Goal: Task Accomplishment & Management: Manage account settings

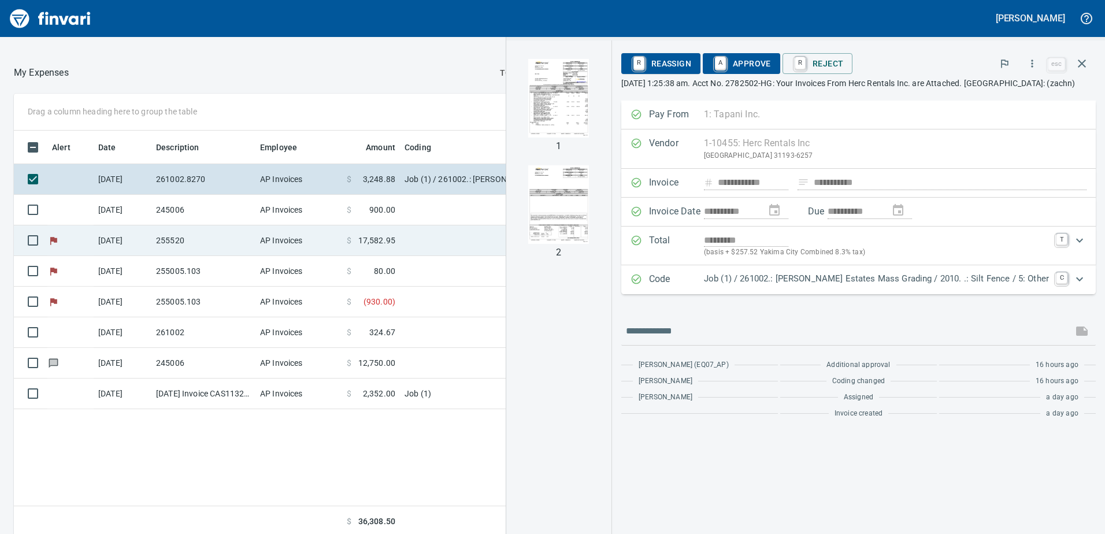
scroll to position [114, 0]
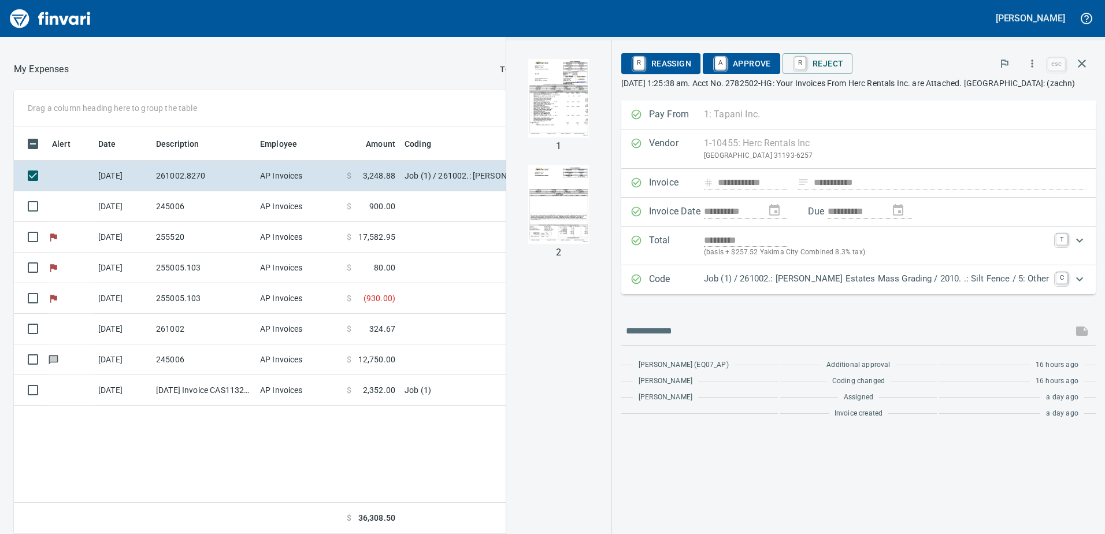
click at [598, 112] on img "button" at bounding box center [559, 98] width 79 height 79
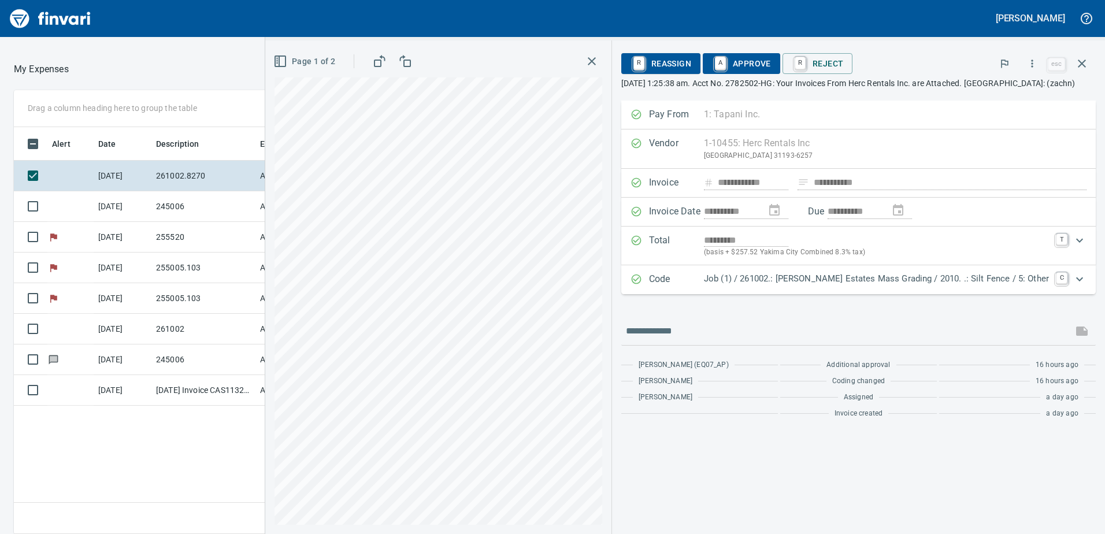
click at [251, 57] on div at bounding box center [281, 69] width 424 height 28
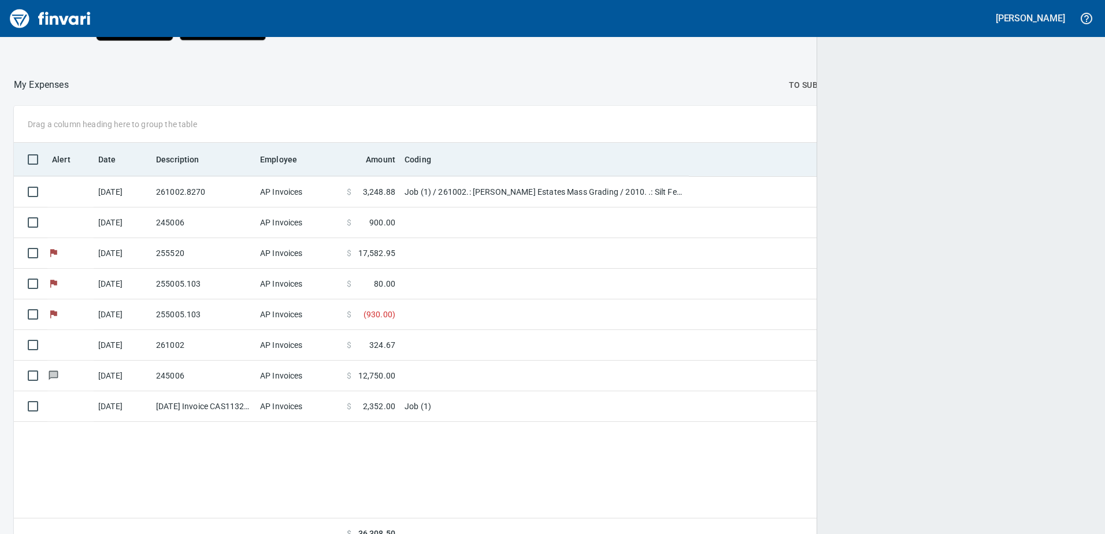
scroll to position [398, 1058]
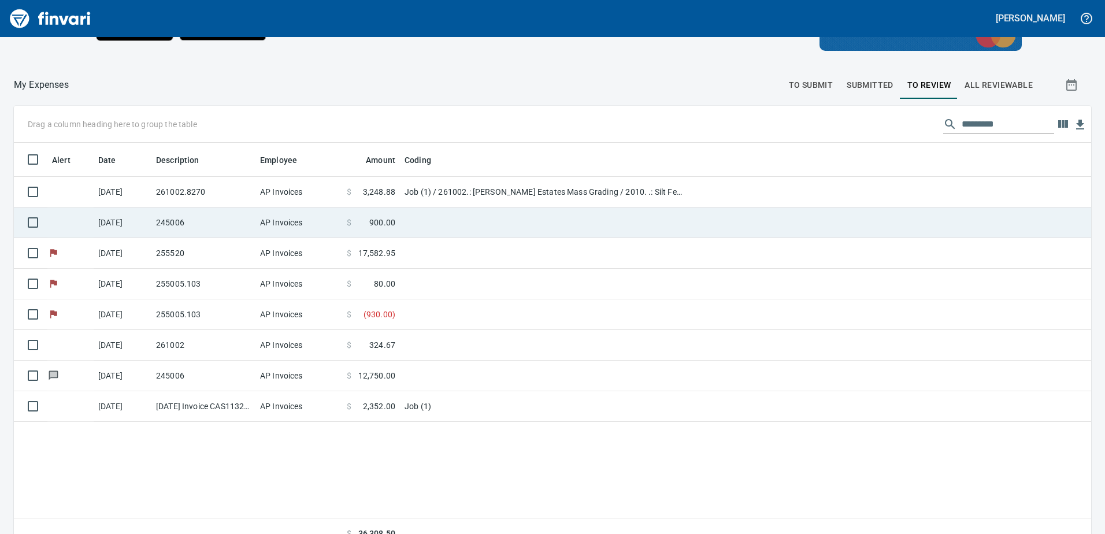
click at [203, 224] on td "245006" at bounding box center [203, 222] width 104 height 31
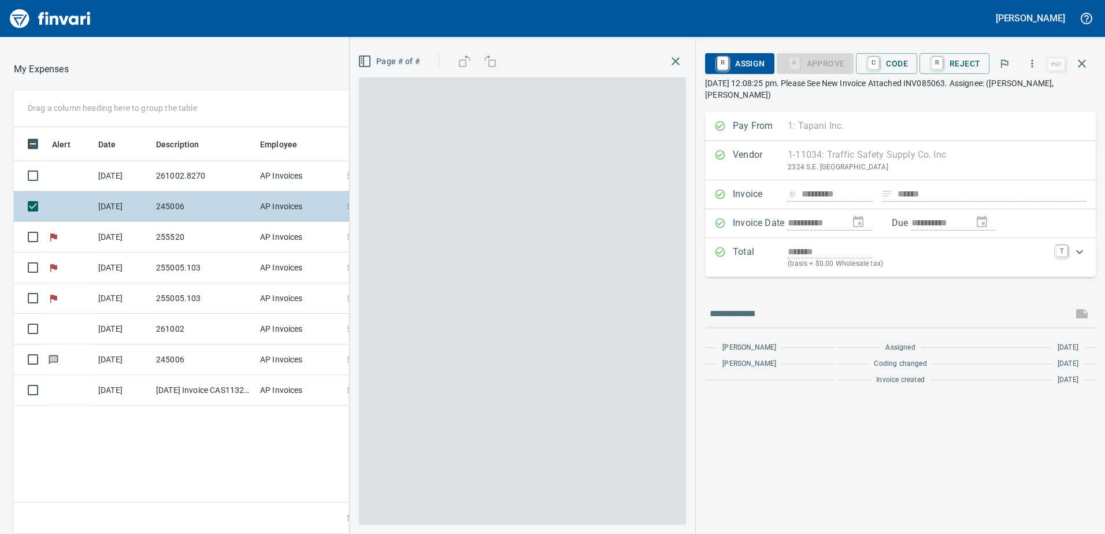
scroll to position [398, 771]
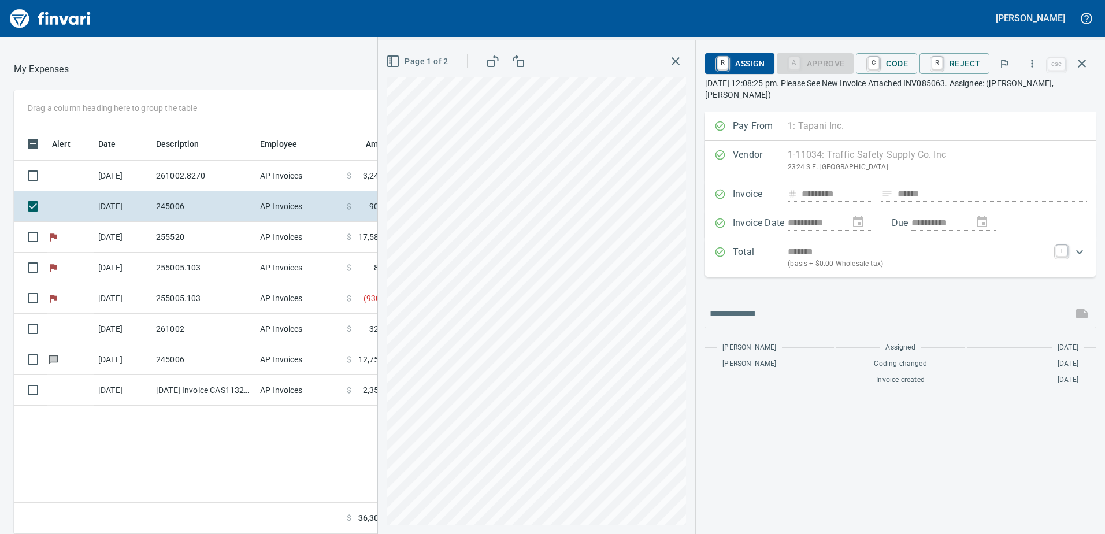
click at [673, 62] on icon "button" at bounding box center [676, 61] width 14 height 14
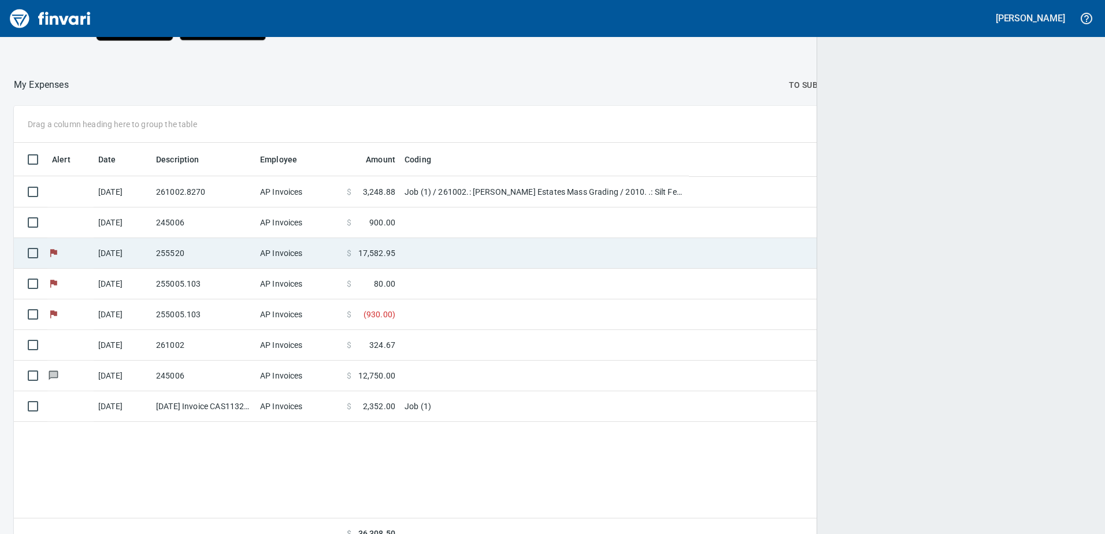
scroll to position [398, 1060]
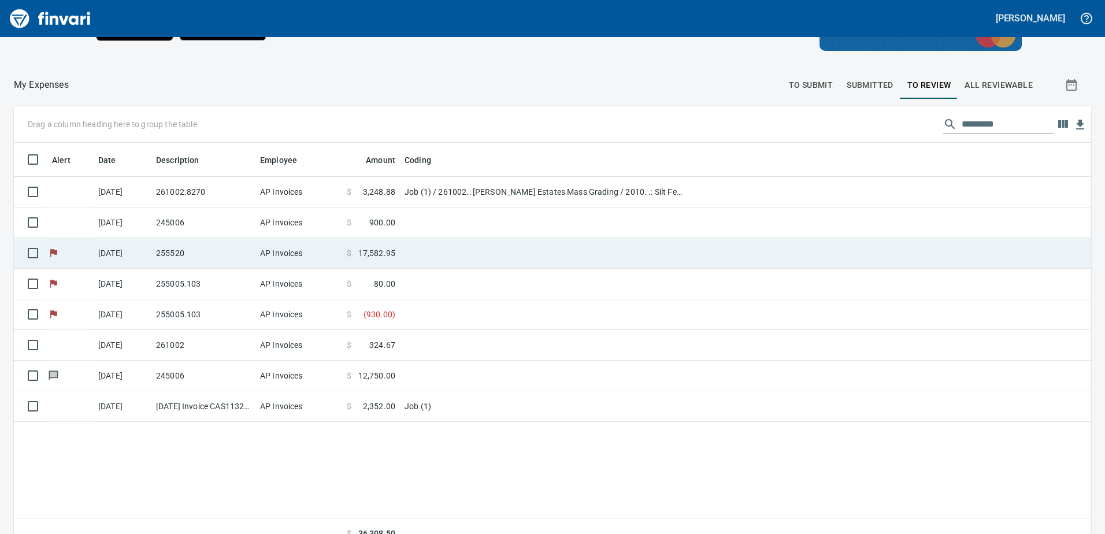
click at [293, 248] on td "AP Invoices" at bounding box center [298, 253] width 87 height 31
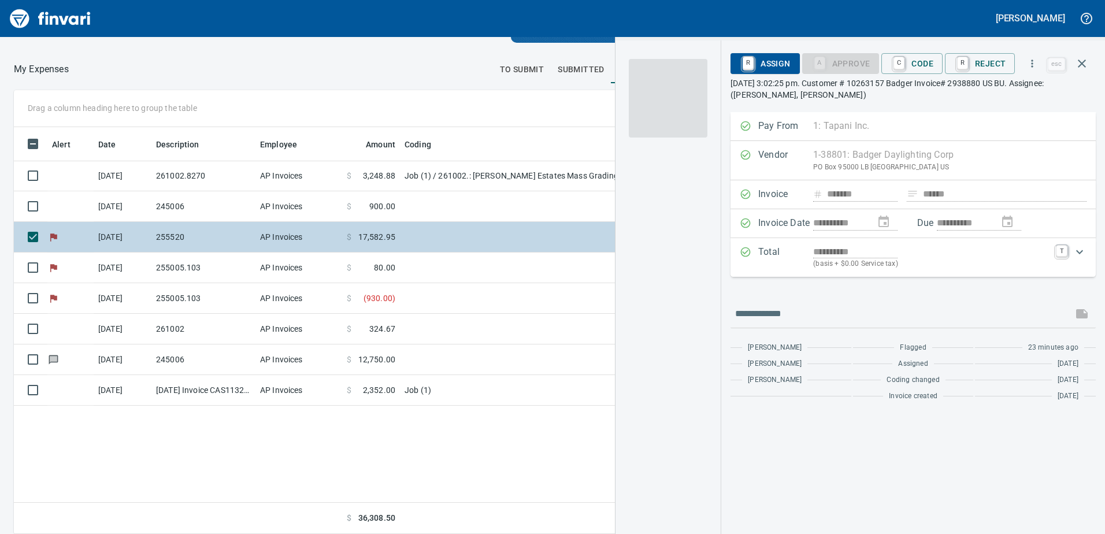
scroll to position [398, 771]
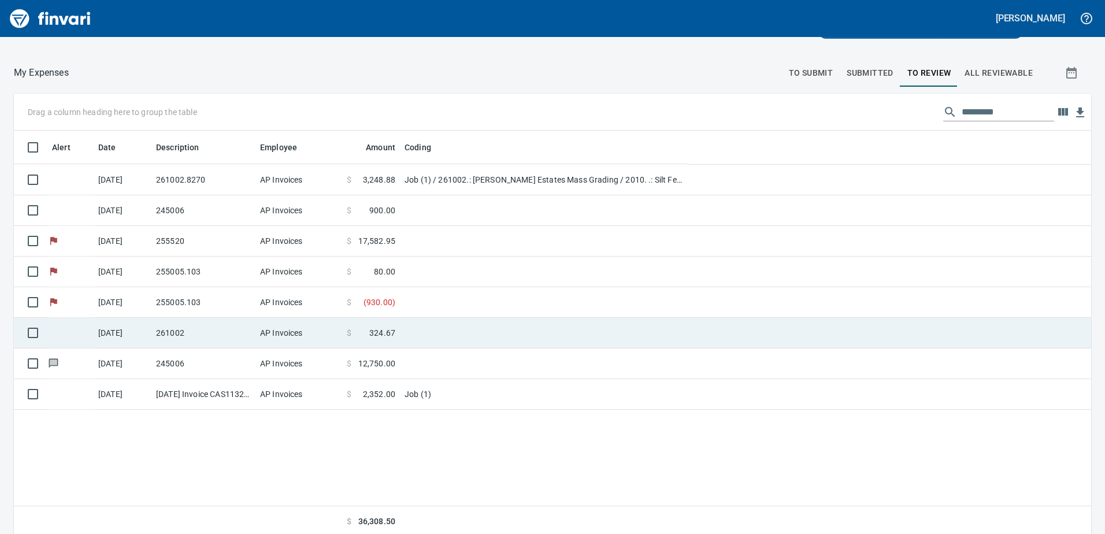
scroll to position [130, 0]
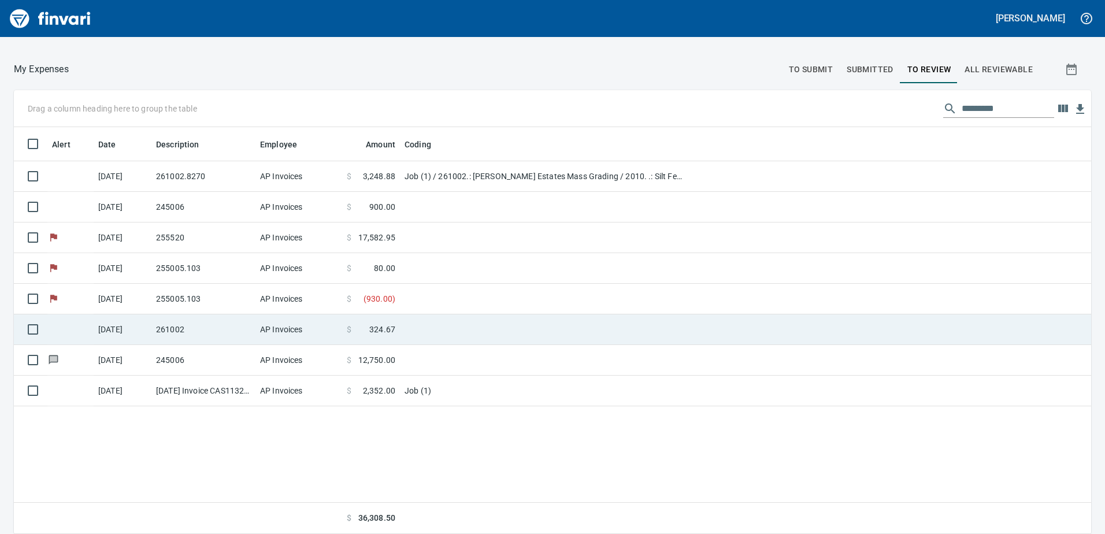
click at [193, 326] on td "261002" at bounding box center [203, 329] width 104 height 31
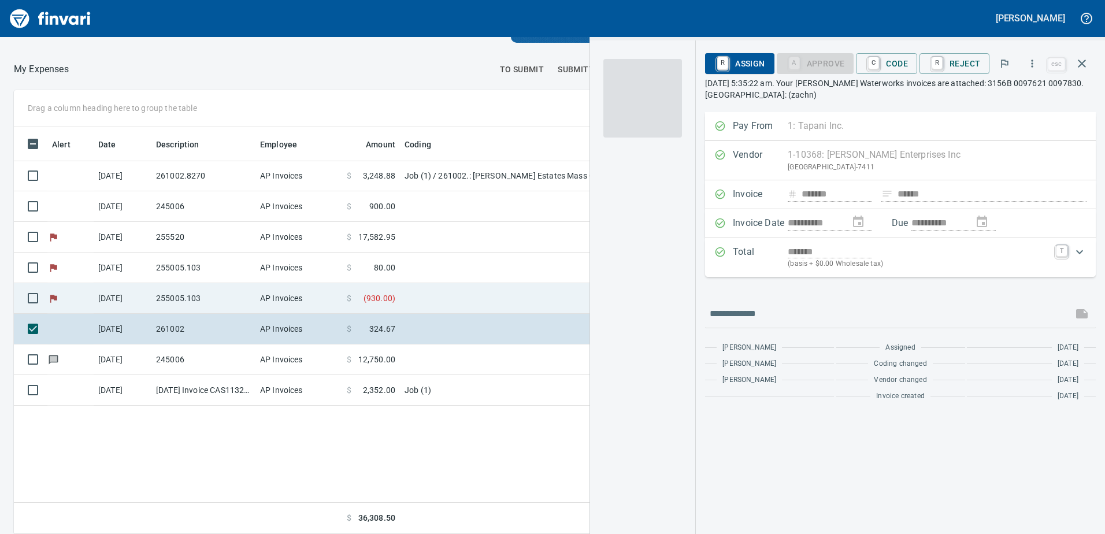
scroll to position [398, 771]
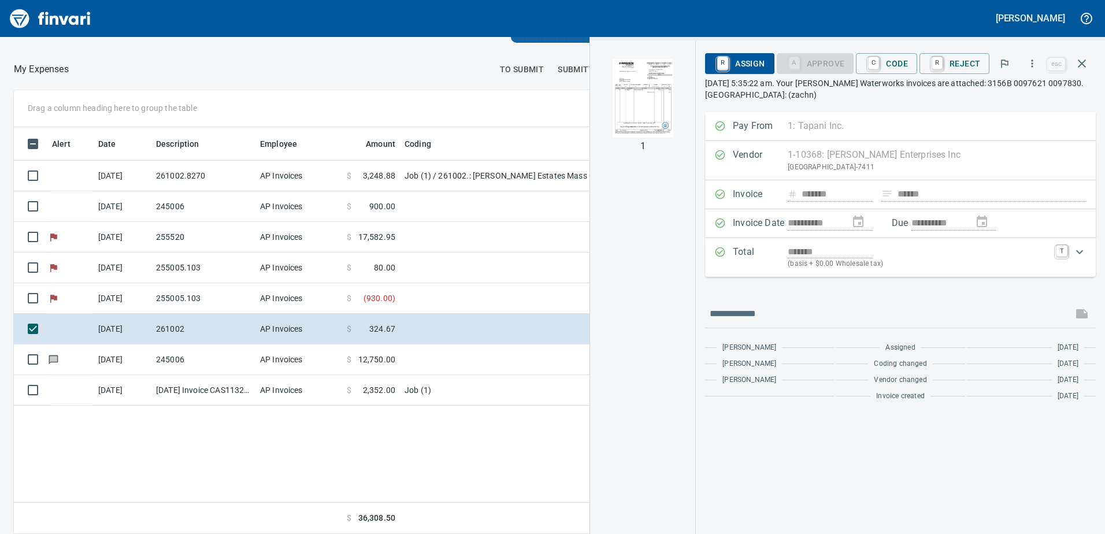
click at [635, 102] on img "button" at bounding box center [642, 98] width 79 height 79
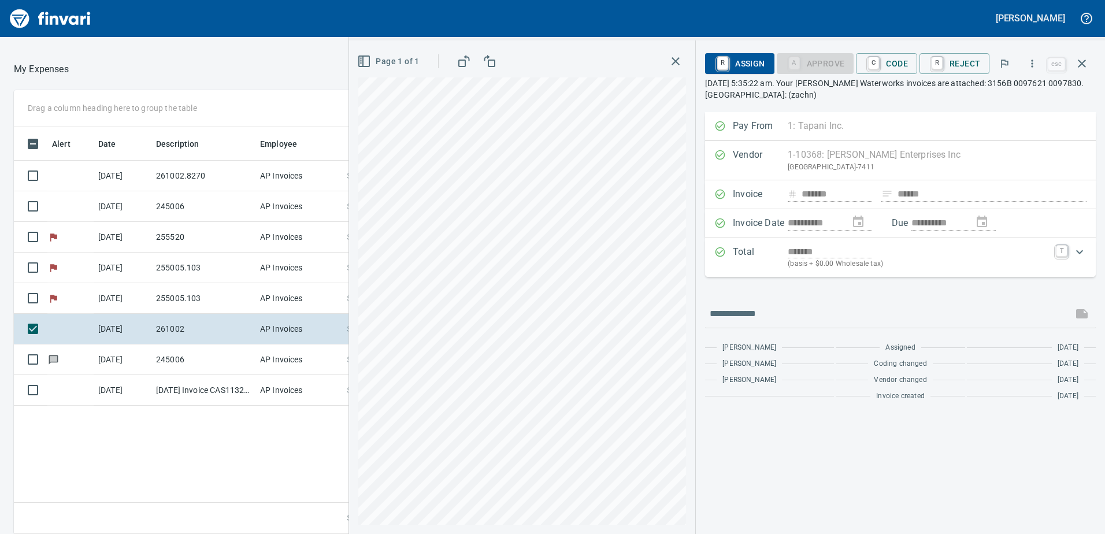
click at [679, 58] on icon "button" at bounding box center [676, 61] width 14 height 14
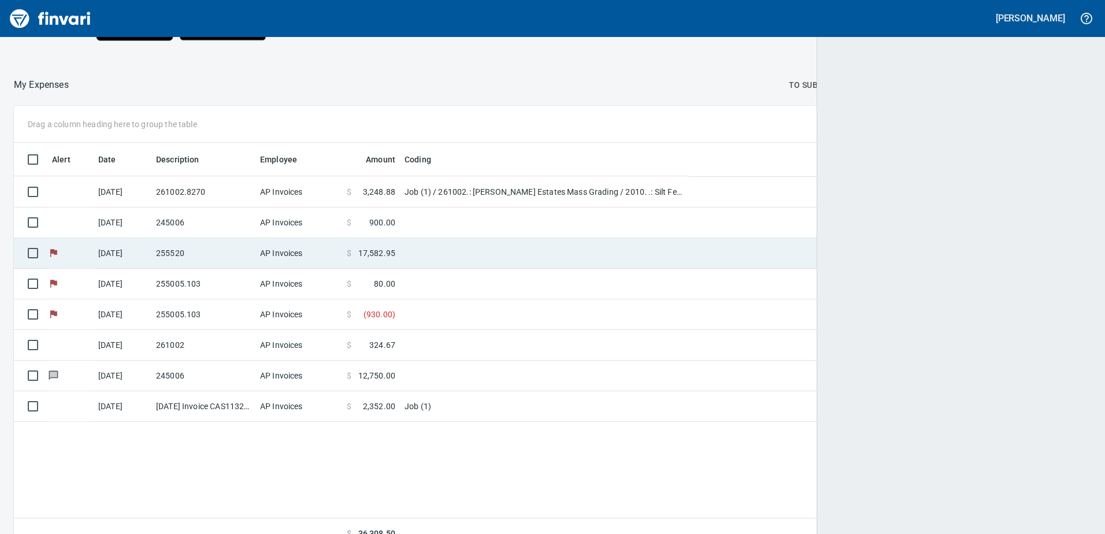
scroll to position [398, 1058]
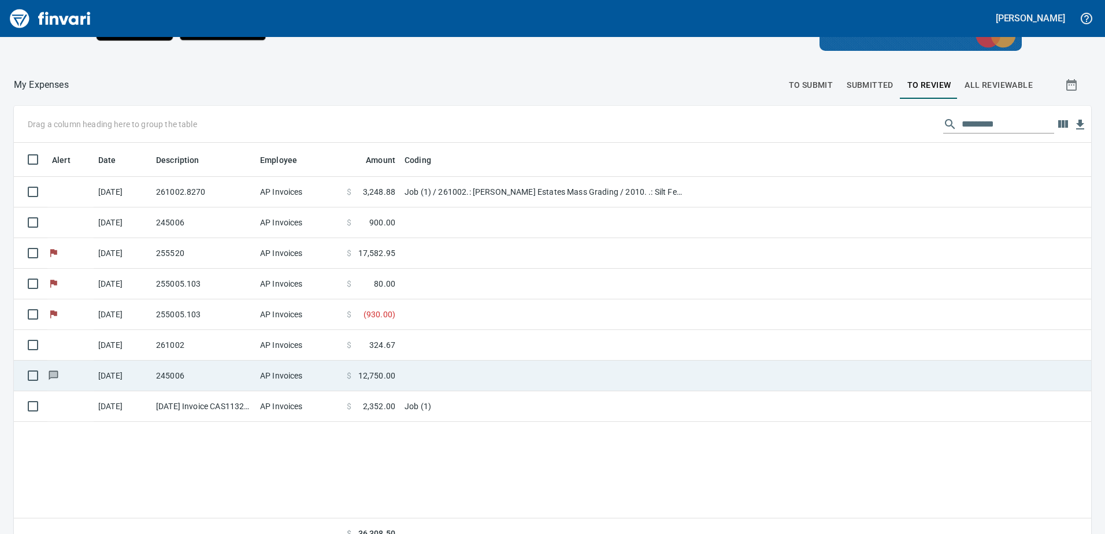
click at [124, 326] on td "[DATE]" at bounding box center [123, 376] width 58 height 31
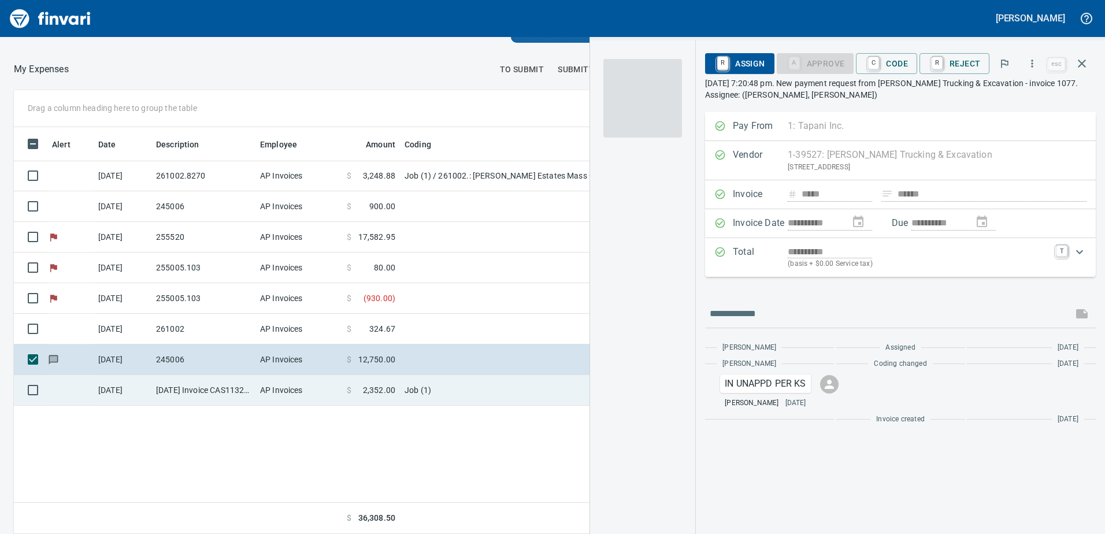
scroll to position [398, 771]
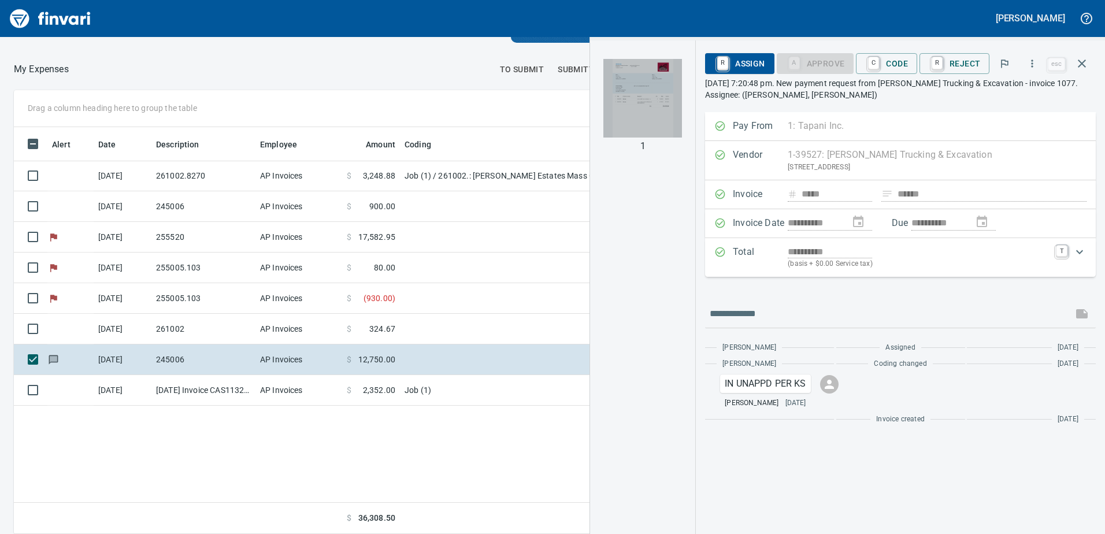
click at [664, 110] on img "button" at bounding box center [642, 98] width 79 height 79
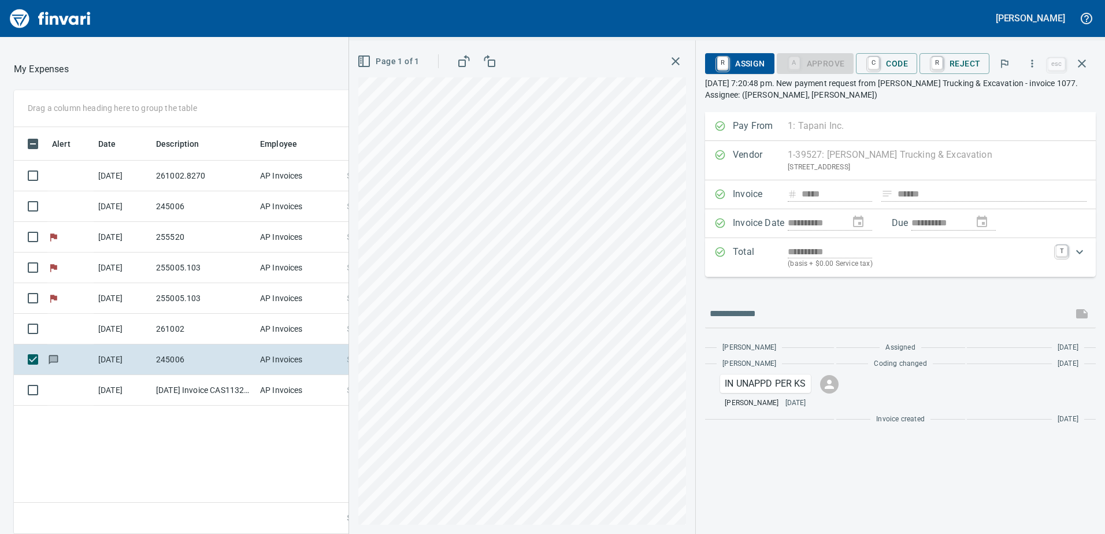
click at [679, 66] on icon "button" at bounding box center [676, 61] width 14 height 14
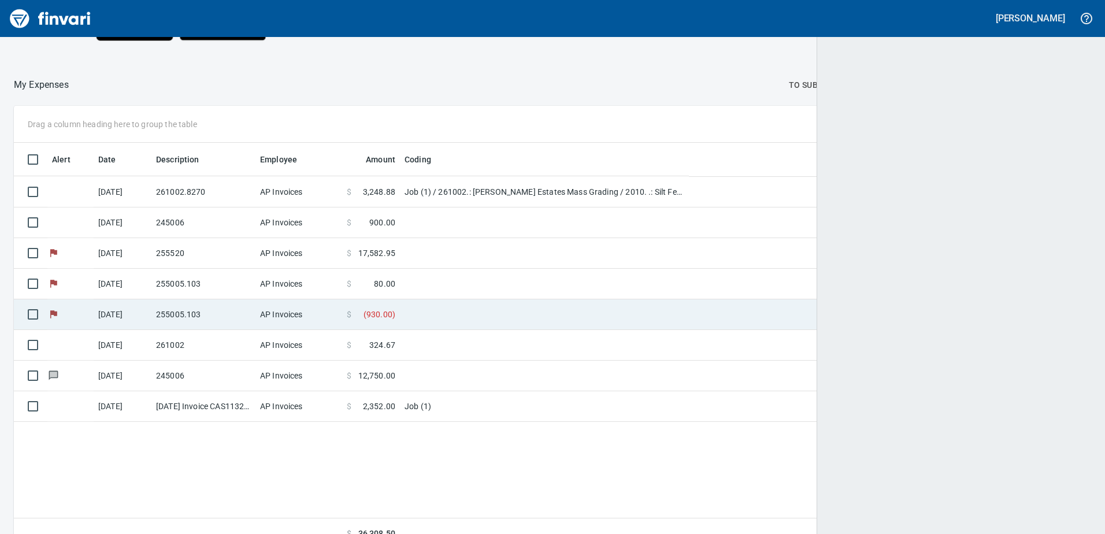
scroll to position [398, 1060]
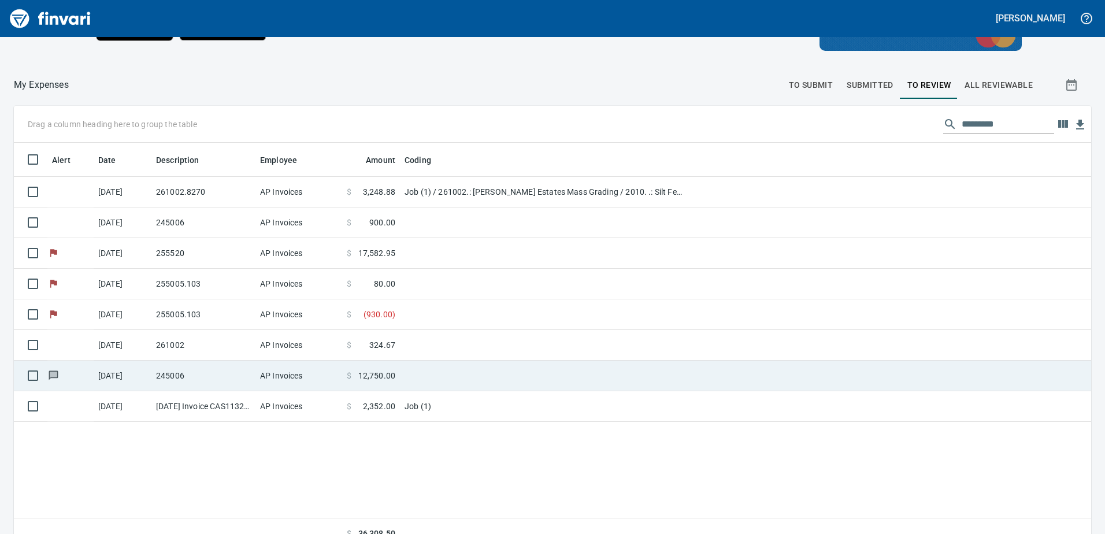
click at [52, 326] on icon at bounding box center [54, 375] width 8 height 6
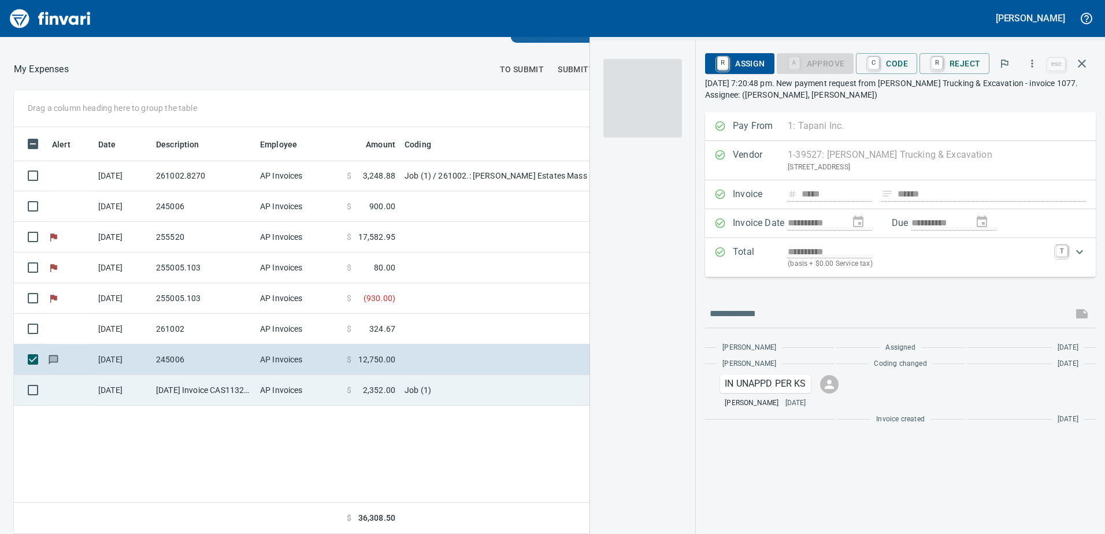
scroll to position [398, 771]
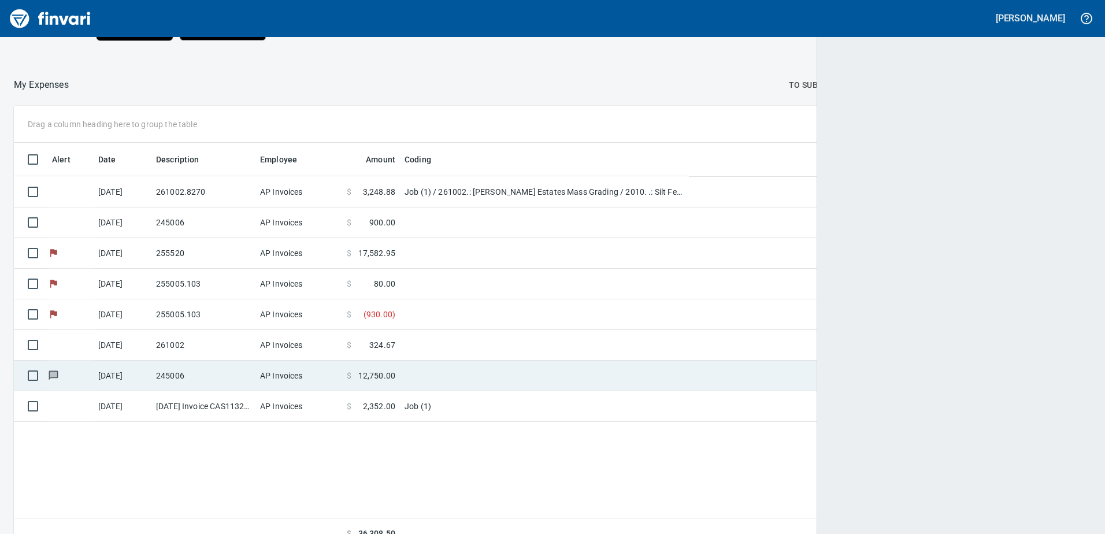
scroll to position [1, 1]
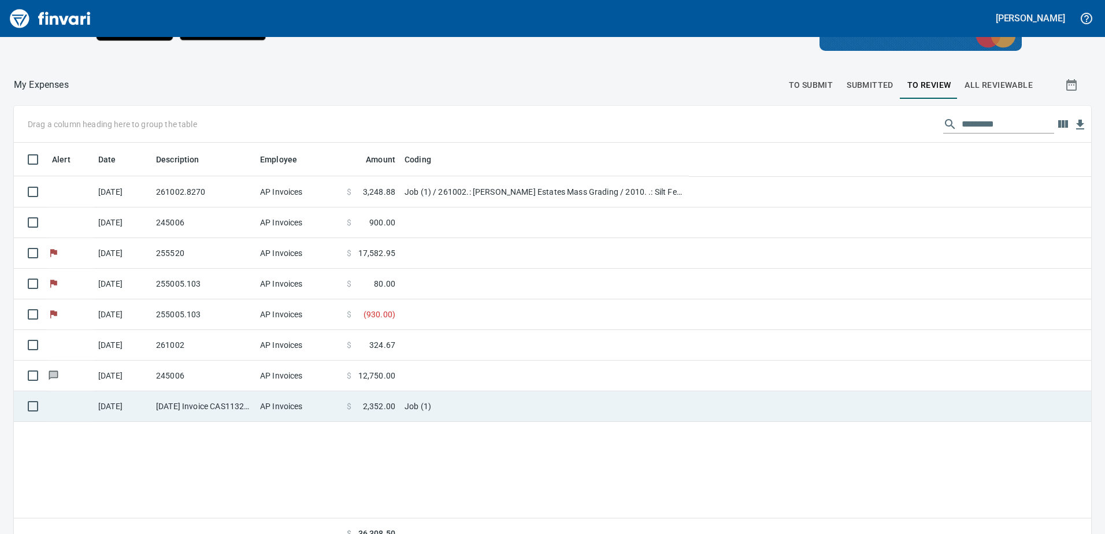
click at [161, 326] on td "[DATE] Invoice CAS113258 from Cascade Geosynthetics (1-30570)" at bounding box center [203, 406] width 104 height 31
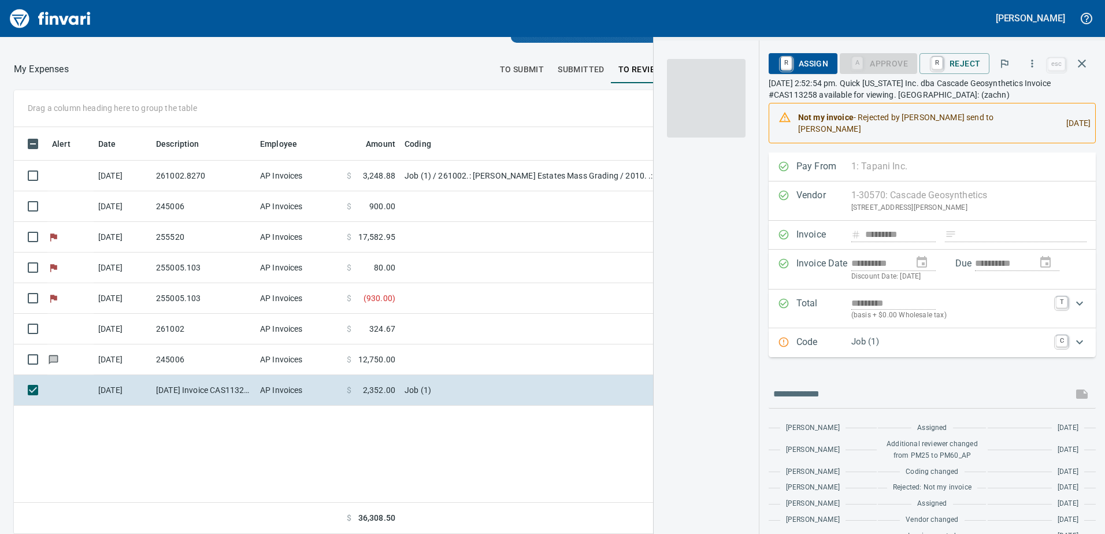
scroll to position [398, 771]
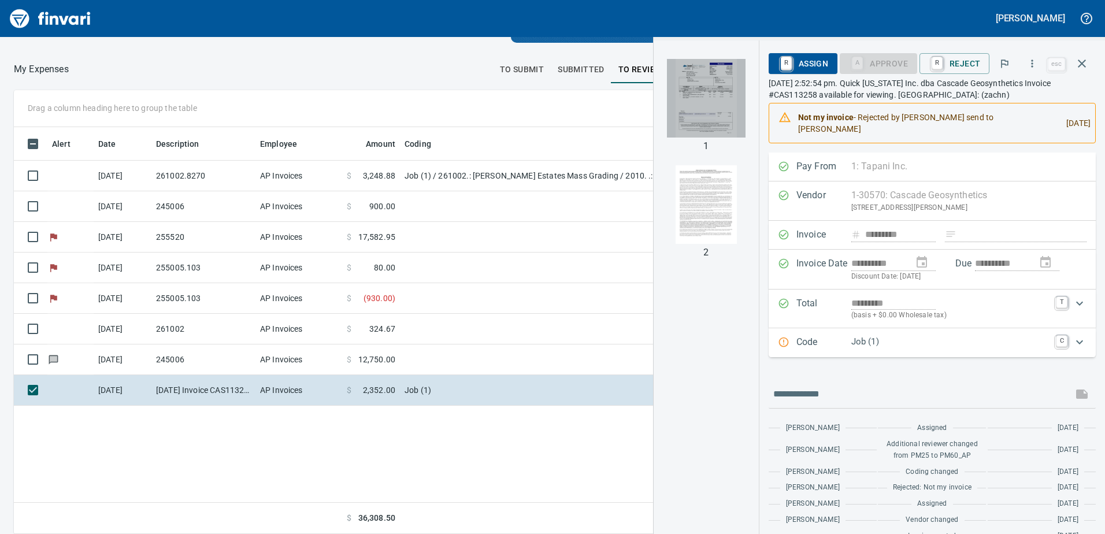
drag, startPoint x: 722, startPoint y: 98, endPoint x: 699, endPoint y: 116, distance: 29.6
click at [722, 98] on img "button" at bounding box center [706, 98] width 79 height 79
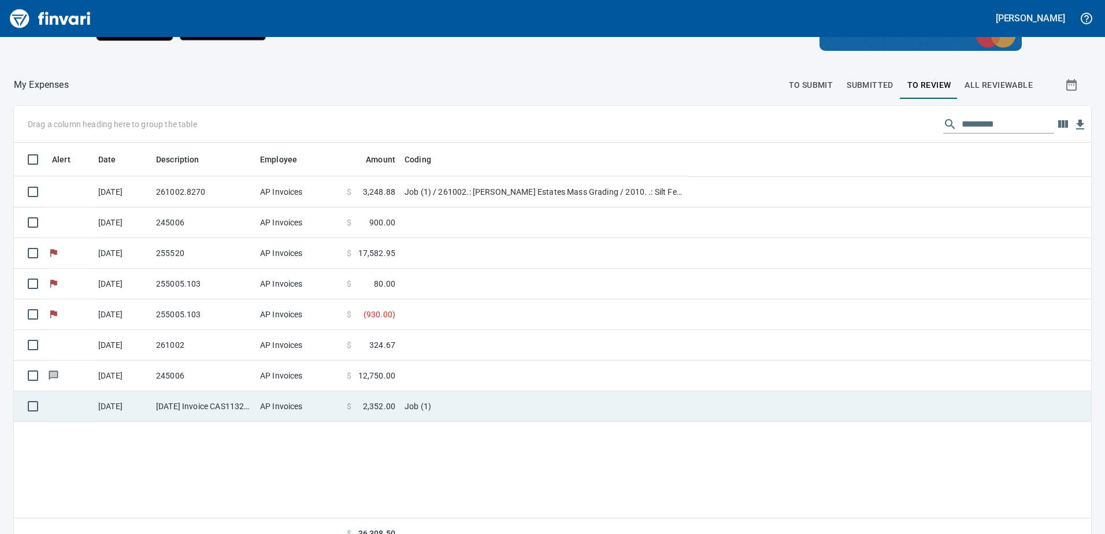
scroll to position [398, 1058]
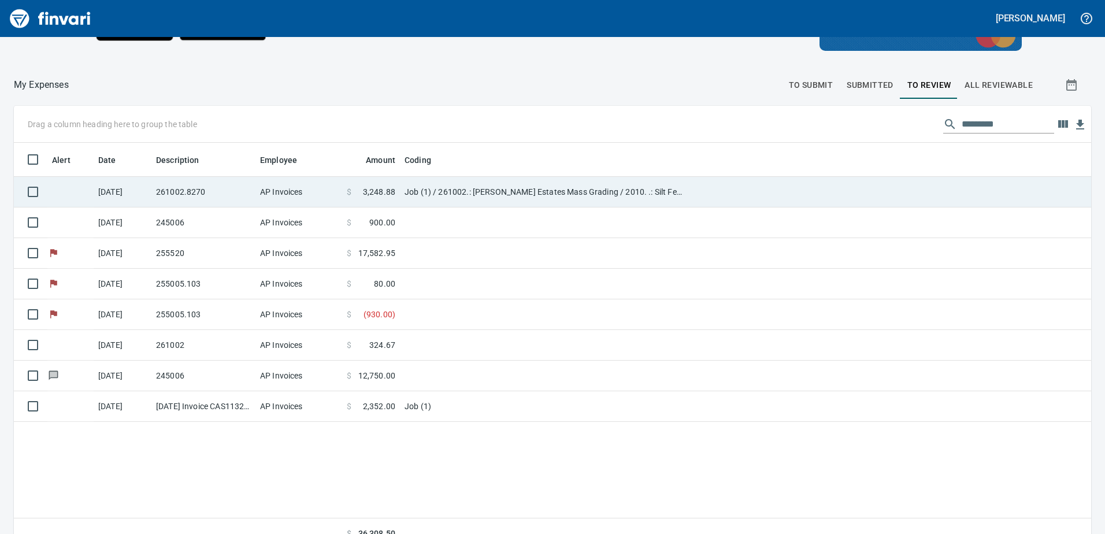
click at [154, 194] on td "261002.8270" at bounding box center [203, 192] width 104 height 31
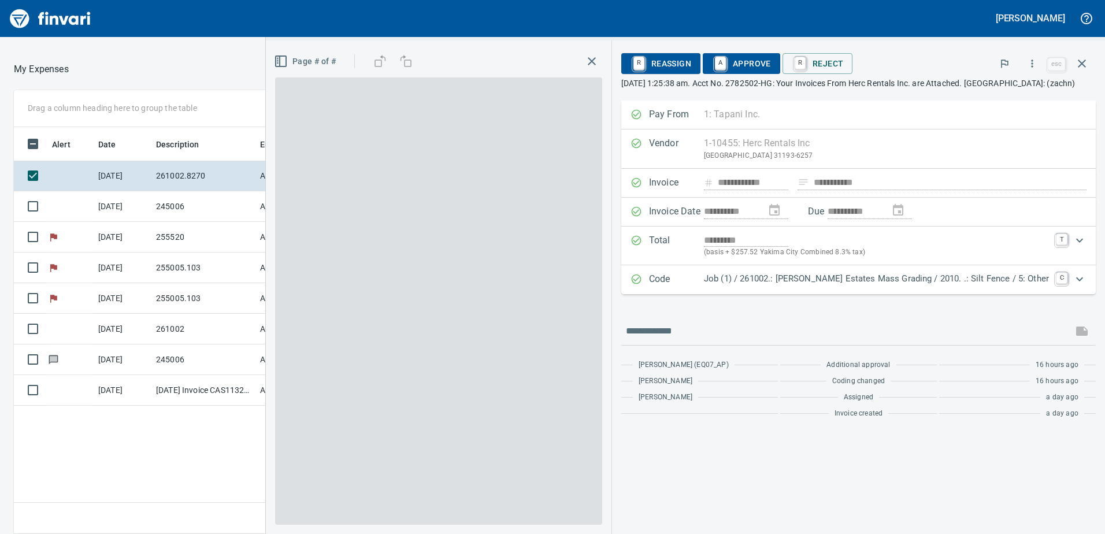
scroll to position [398, 771]
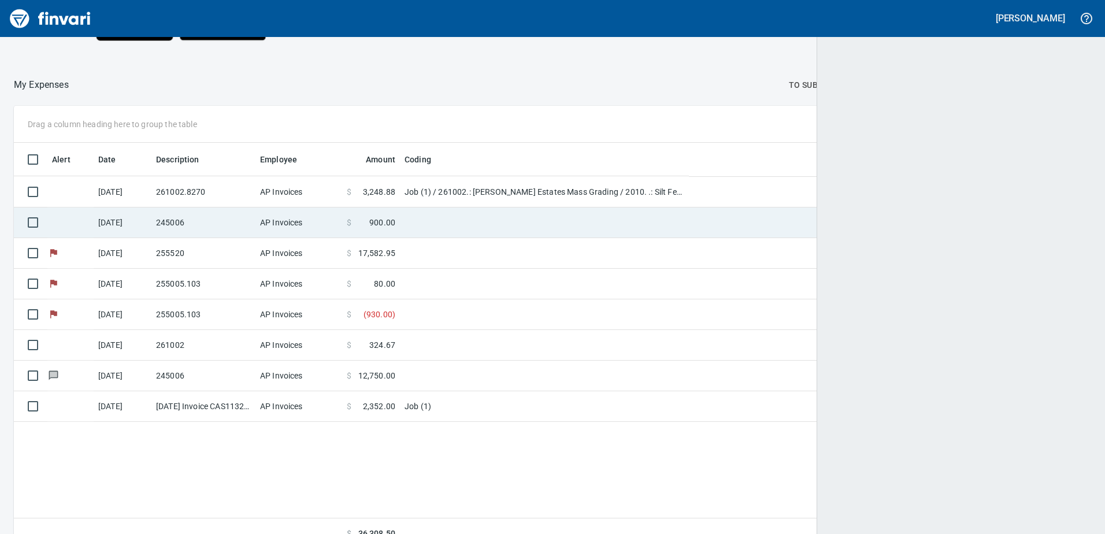
scroll to position [398, 1060]
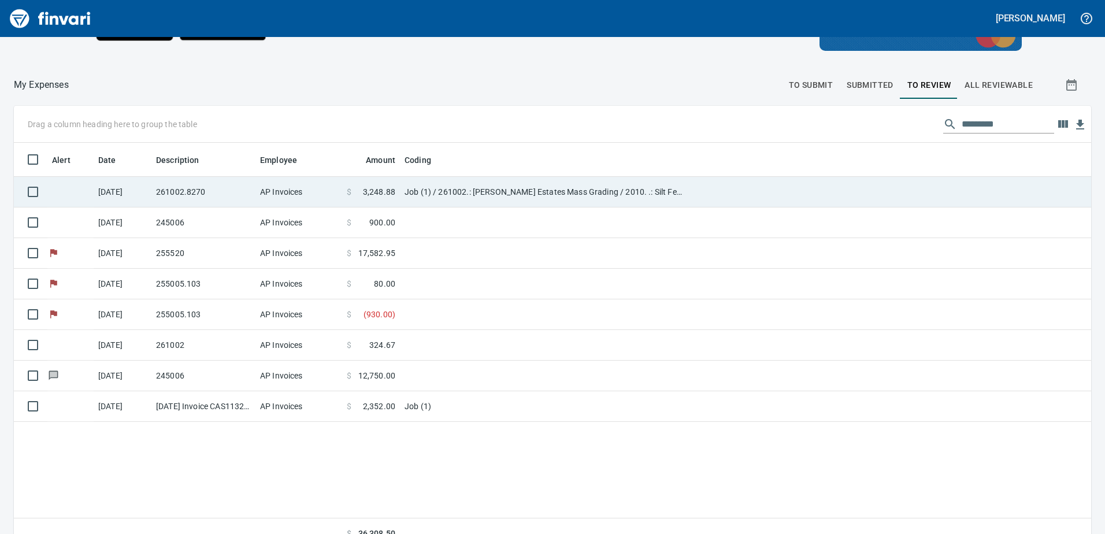
click at [277, 191] on td "AP Invoices" at bounding box center [298, 192] width 87 height 31
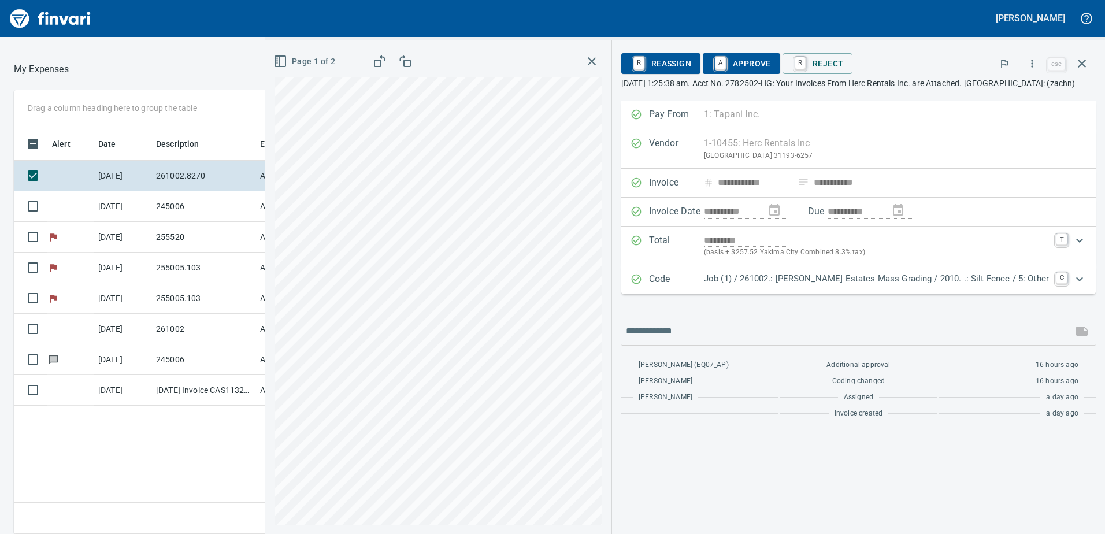
click at [412, 68] on icon "button" at bounding box center [405, 61] width 14 height 14
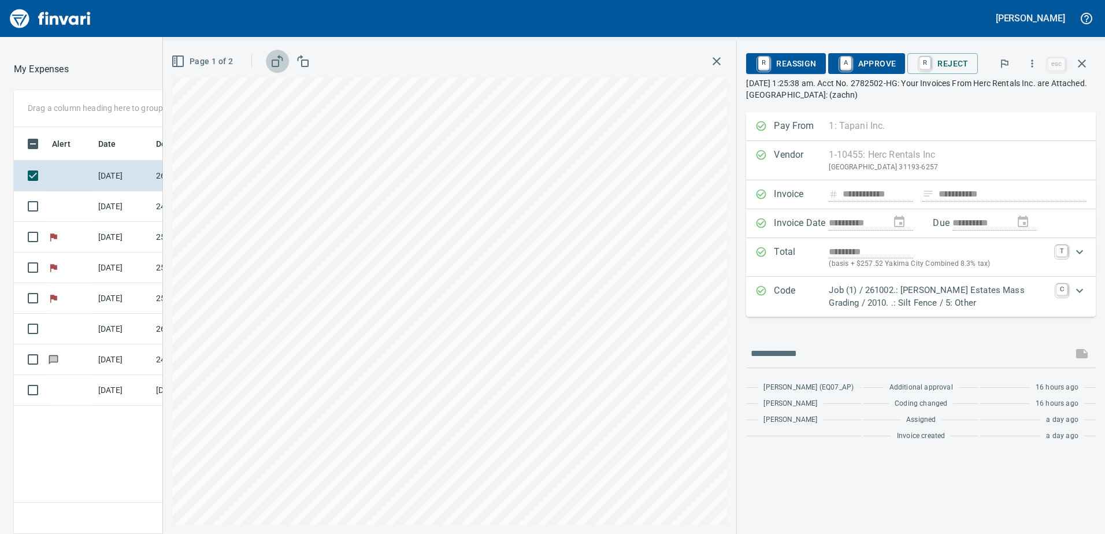
click at [277, 62] on icon "button" at bounding box center [277, 61] width 14 height 14
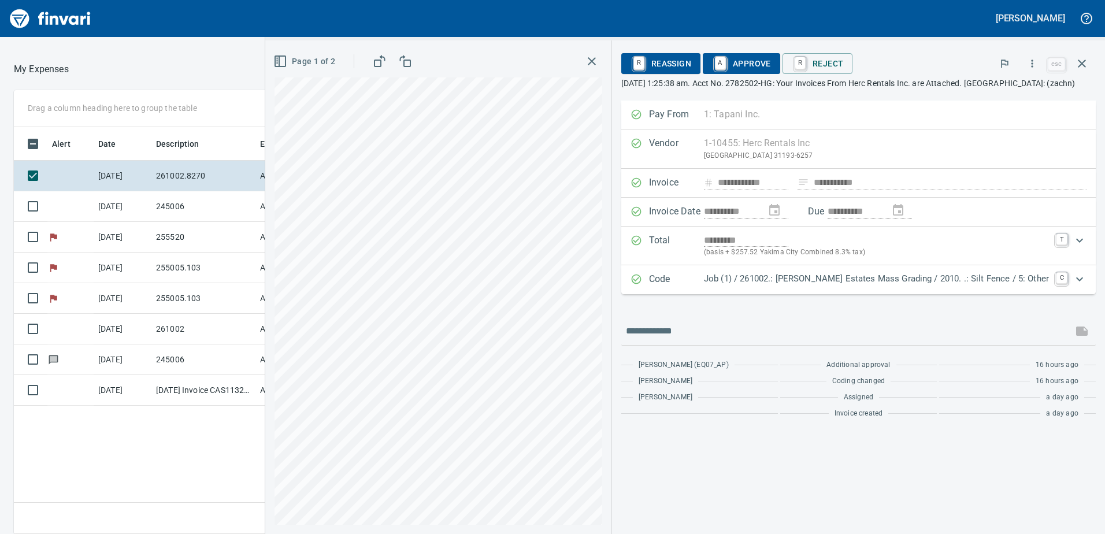
click at [287, 62] on icon "button" at bounding box center [280, 61] width 14 height 14
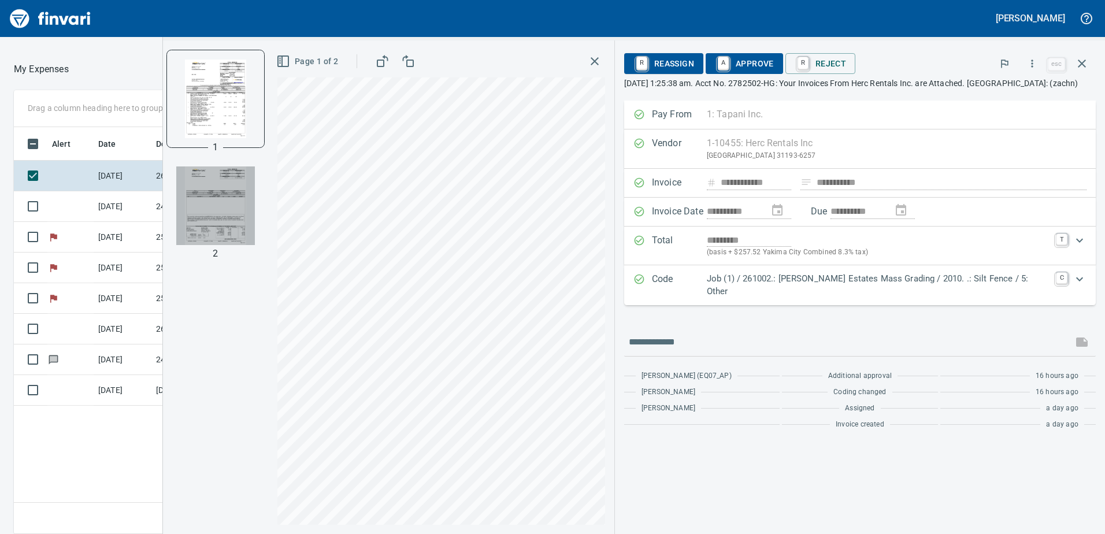
click at [255, 180] on img "button" at bounding box center [215, 205] width 79 height 79
click at [240, 91] on img "button" at bounding box center [215, 98] width 79 height 79
click at [602, 57] on icon "button" at bounding box center [595, 61] width 14 height 14
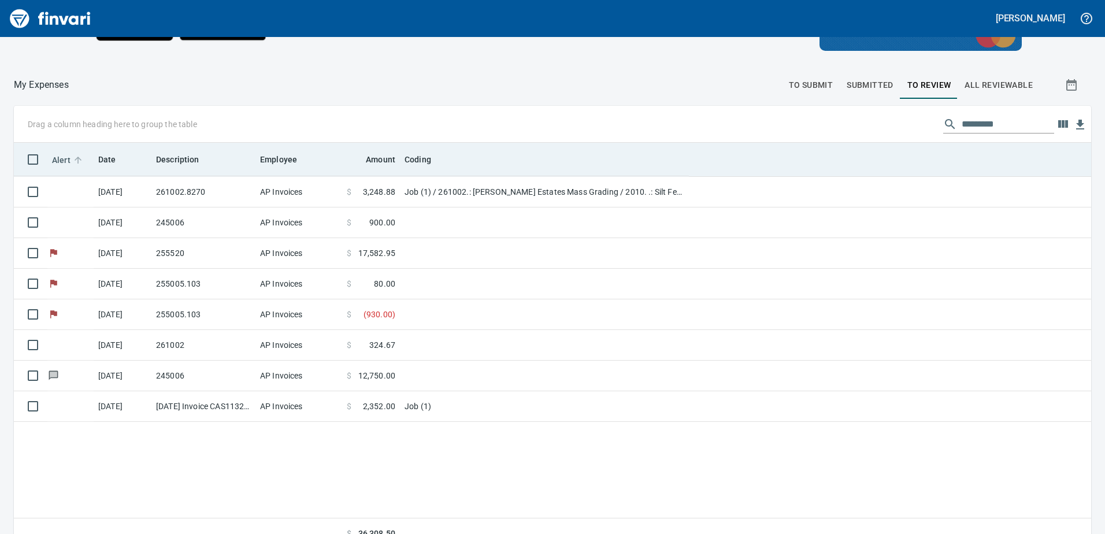
scroll to position [398, 1058]
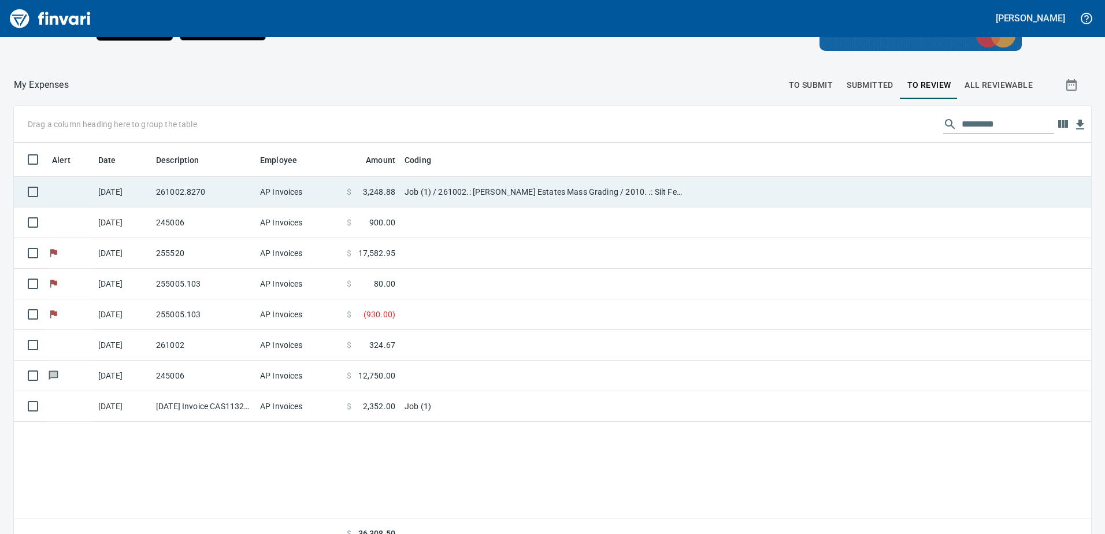
drag, startPoint x: 69, startPoint y: 194, endPoint x: 828, endPoint y: 206, distance: 759.5
click at [726, 206] on td at bounding box center [890, 192] width 402 height 31
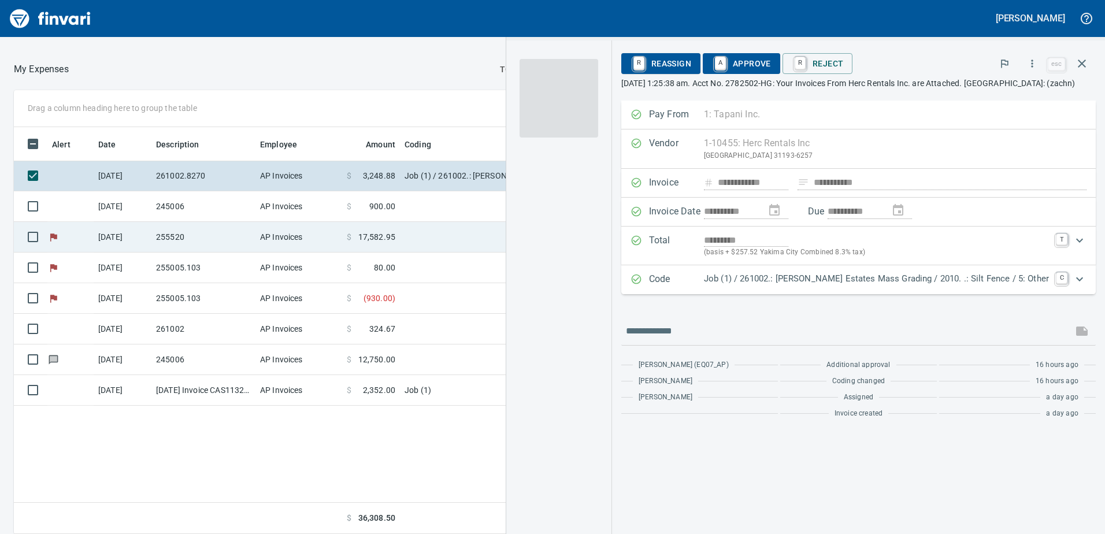
scroll to position [398, 771]
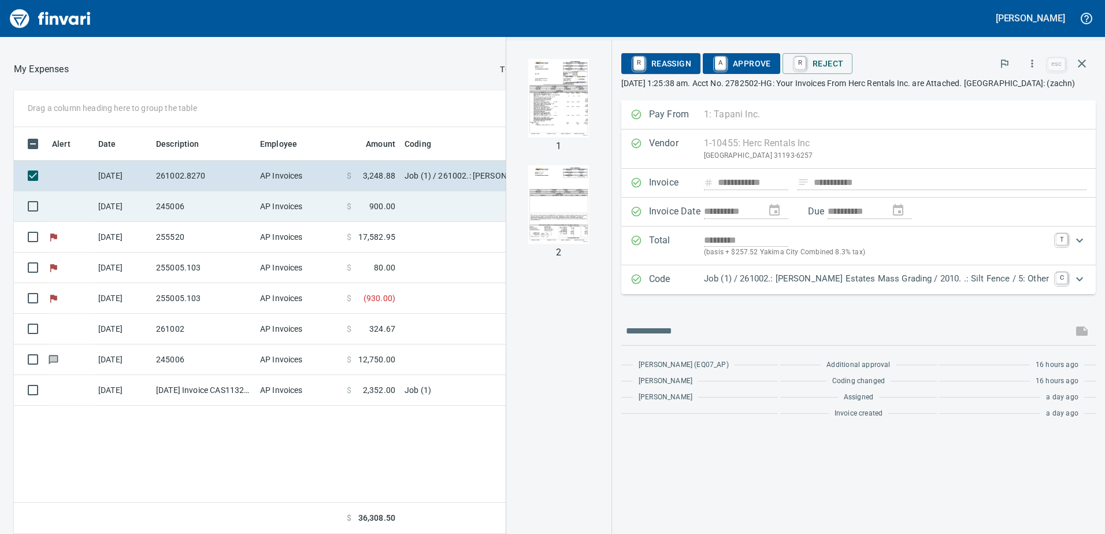
click at [213, 209] on td "245006" at bounding box center [203, 206] width 104 height 31
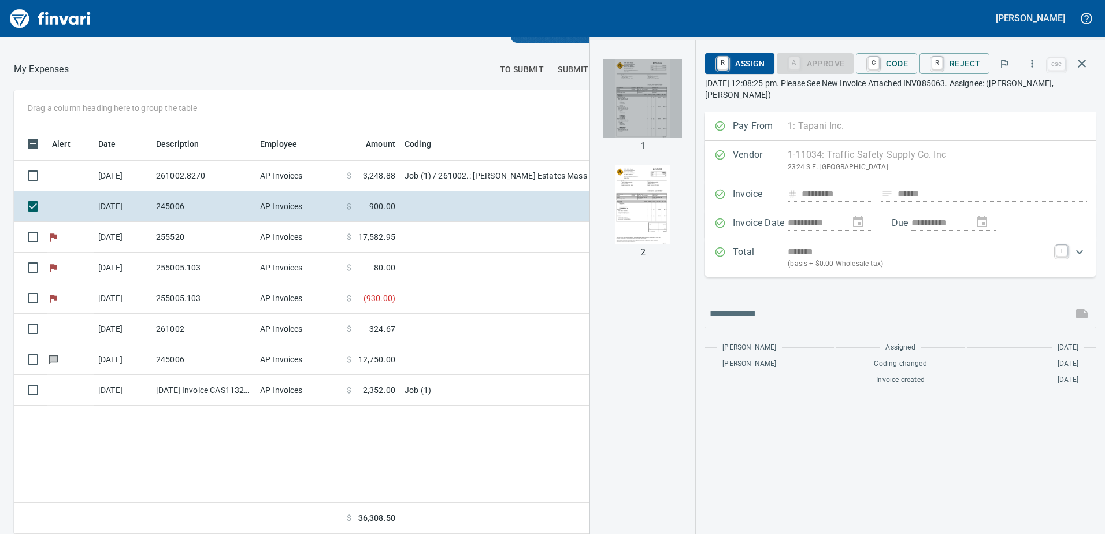
click at [647, 116] on img "button" at bounding box center [642, 98] width 79 height 79
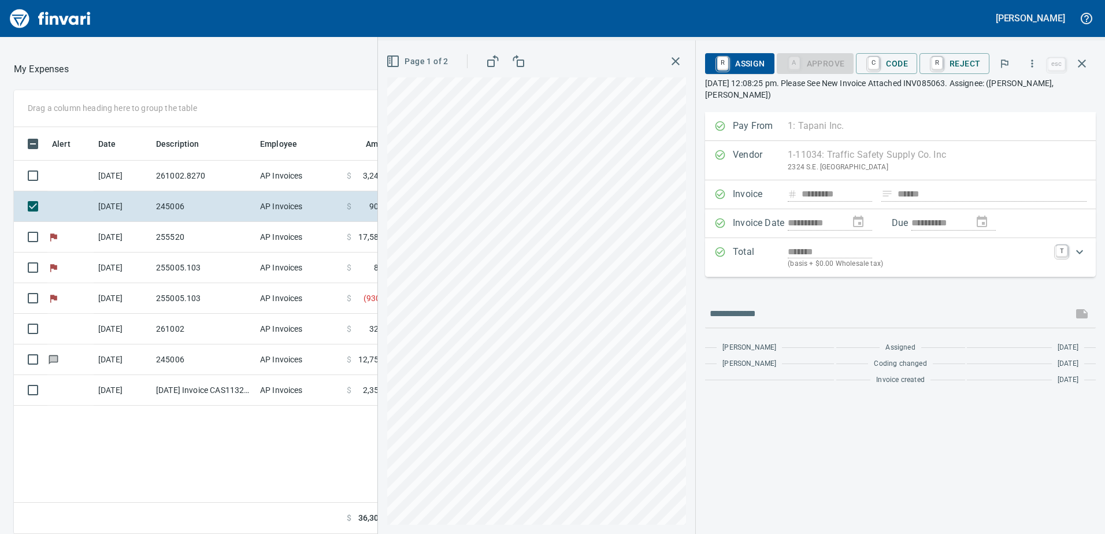
click at [673, 59] on icon "button" at bounding box center [676, 61] width 14 height 14
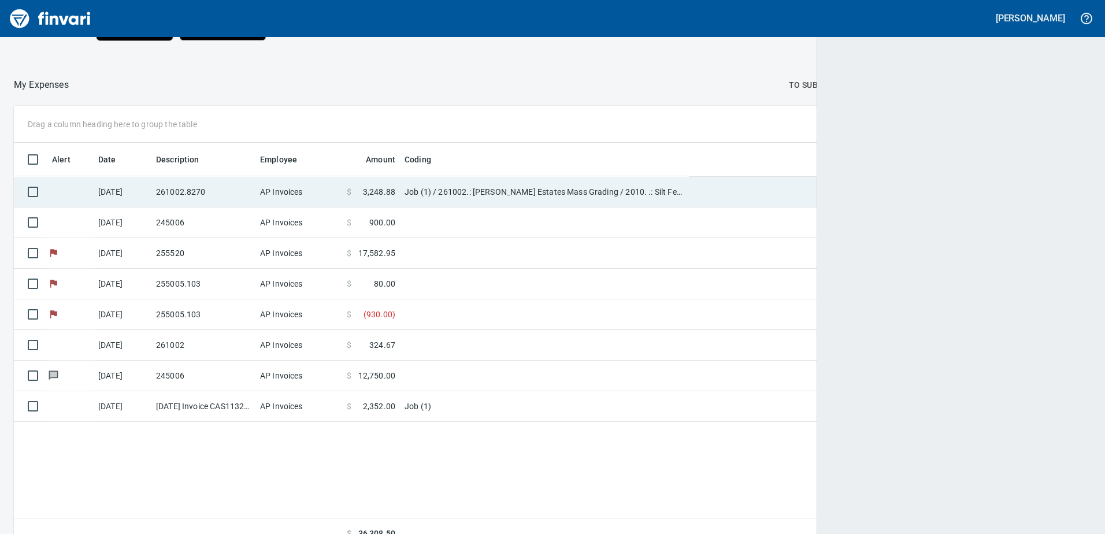
scroll to position [398, 1058]
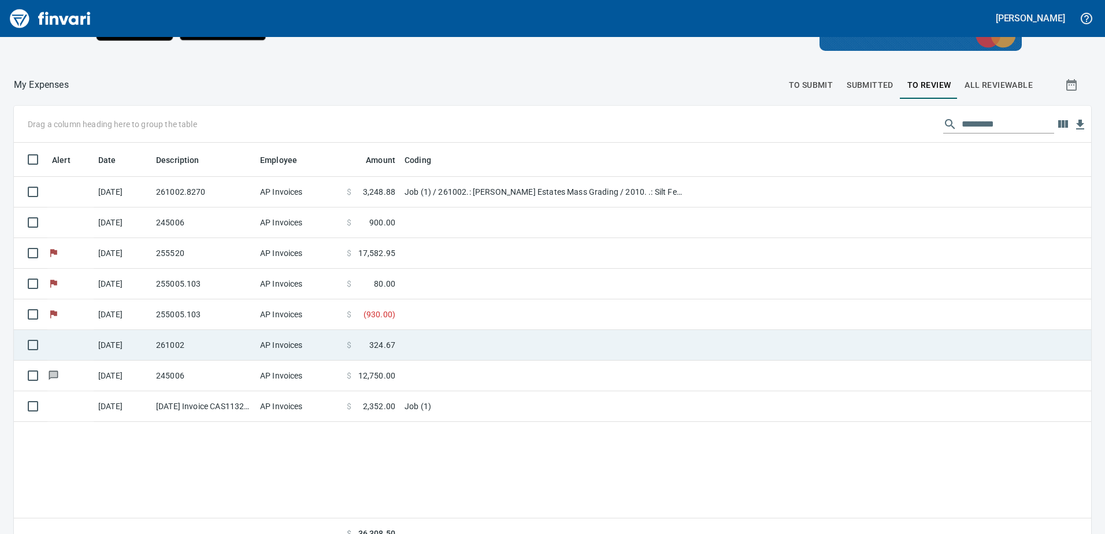
click at [148, 326] on td "[DATE]" at bounding box center [123, 345] width 58 height 31
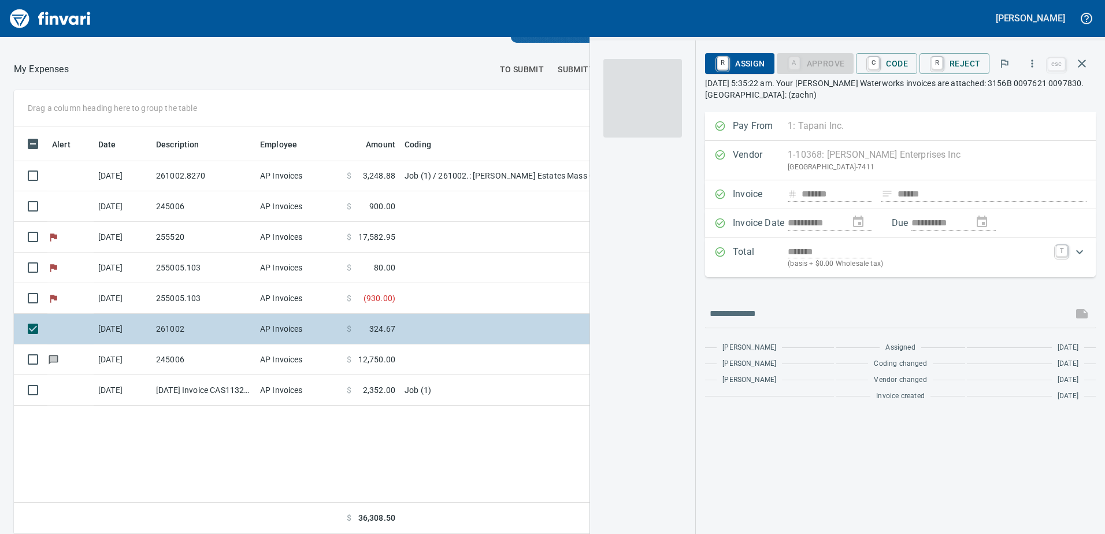
scroll to position [398, 771]
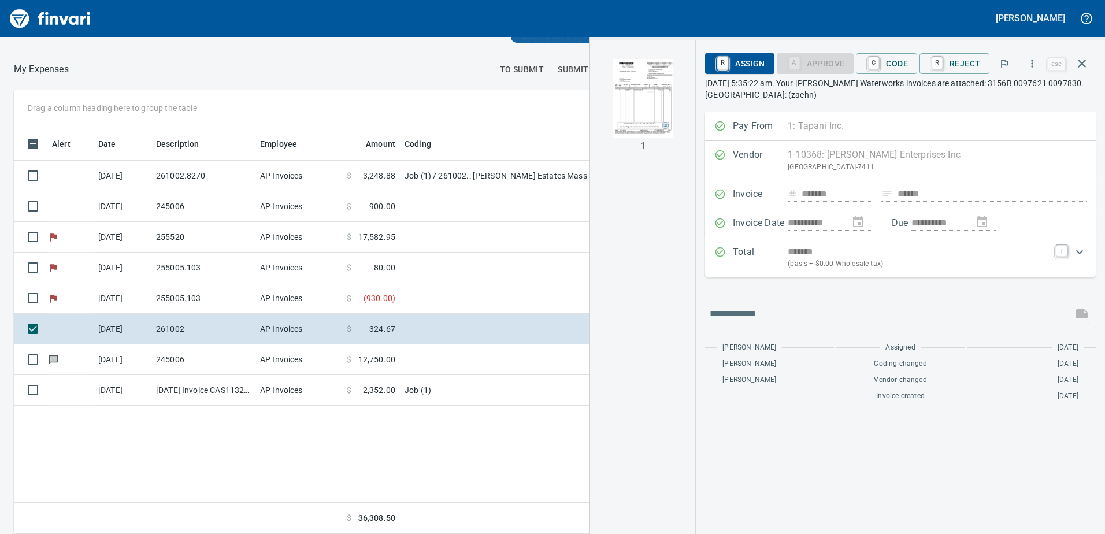
click at [646, 90] on img "button" at bounding box center [642, 98] width 79 height 79
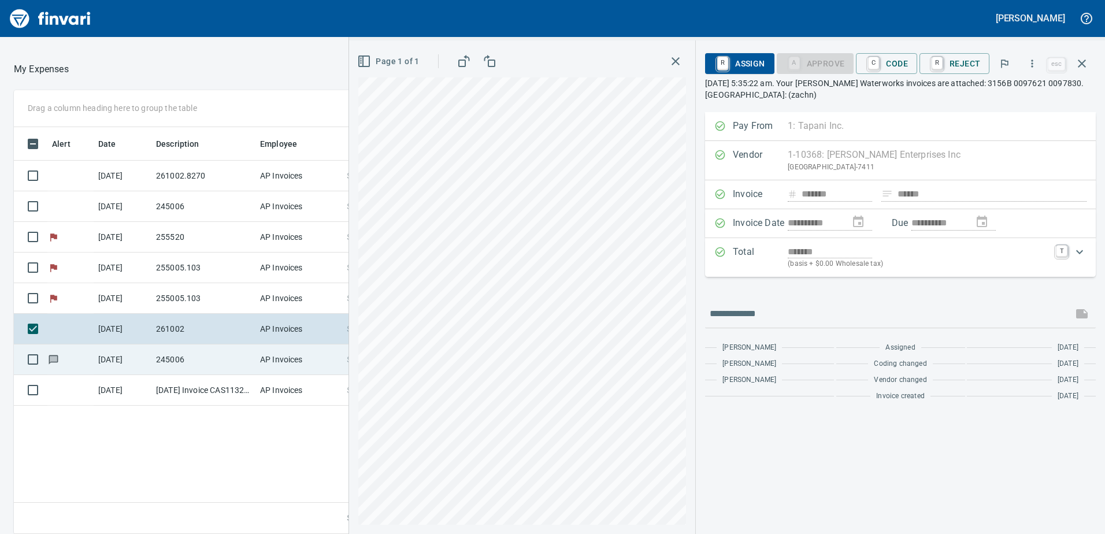
click at [184, 326] on td "245006" at bounding box center [203, 359] width 104 height 31
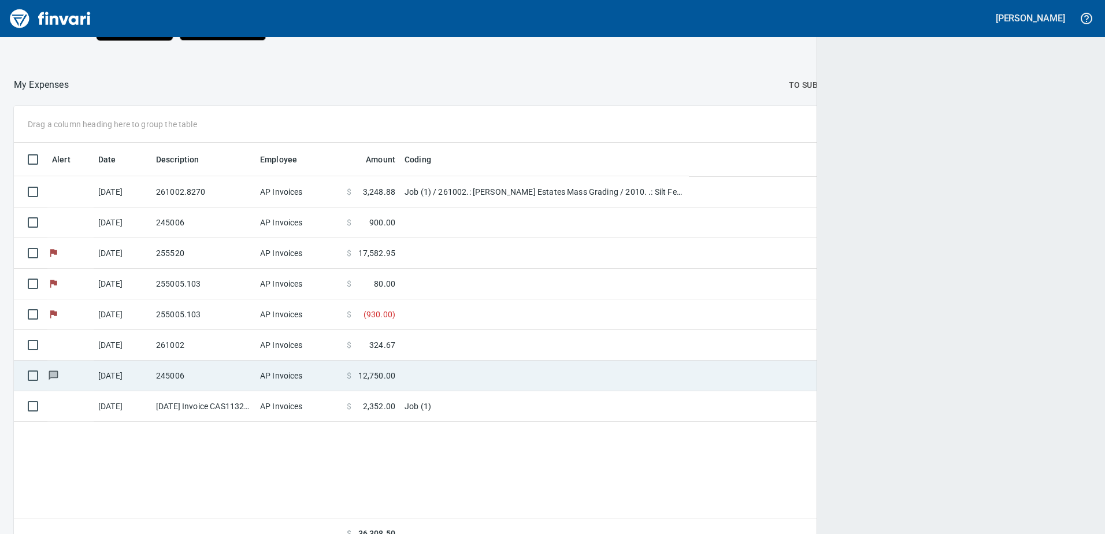
scroll to position [398, 1058]
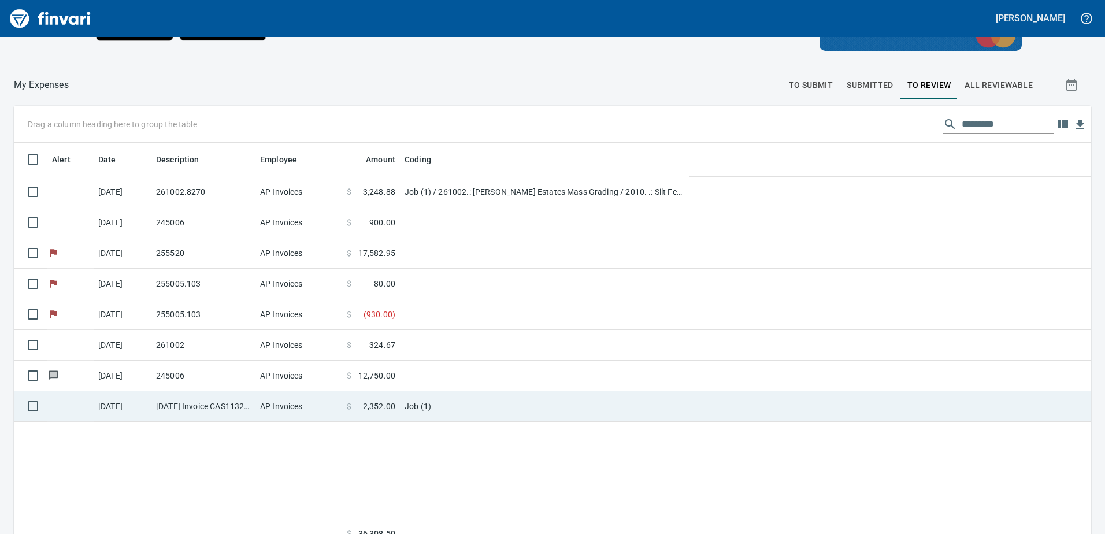
click at [85, 326] on td at bounding box center [70, 406] width 46 height 31
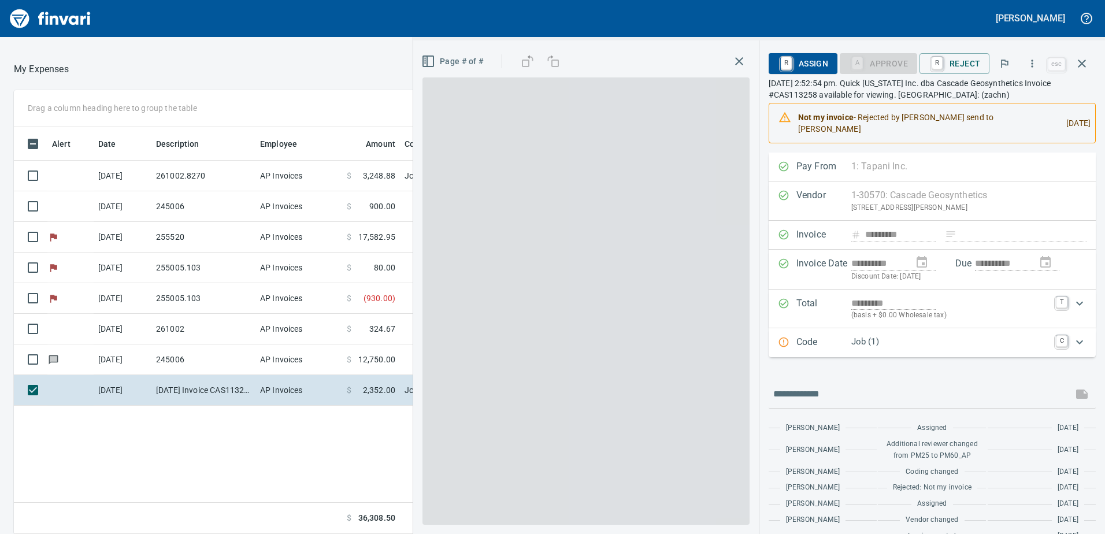
scroll to position [398, 771]
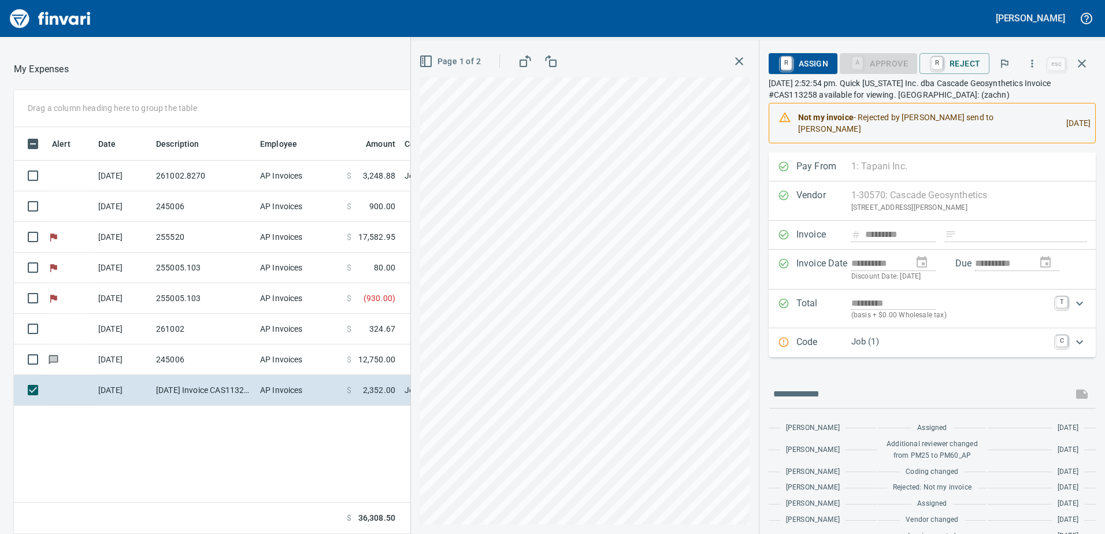
click at [726, 16] on div at bounding box center [395, 19] width 783 height 28
click at [726, 59] on span "R Assign" at bounding box center [803, 64] width 50 height 20
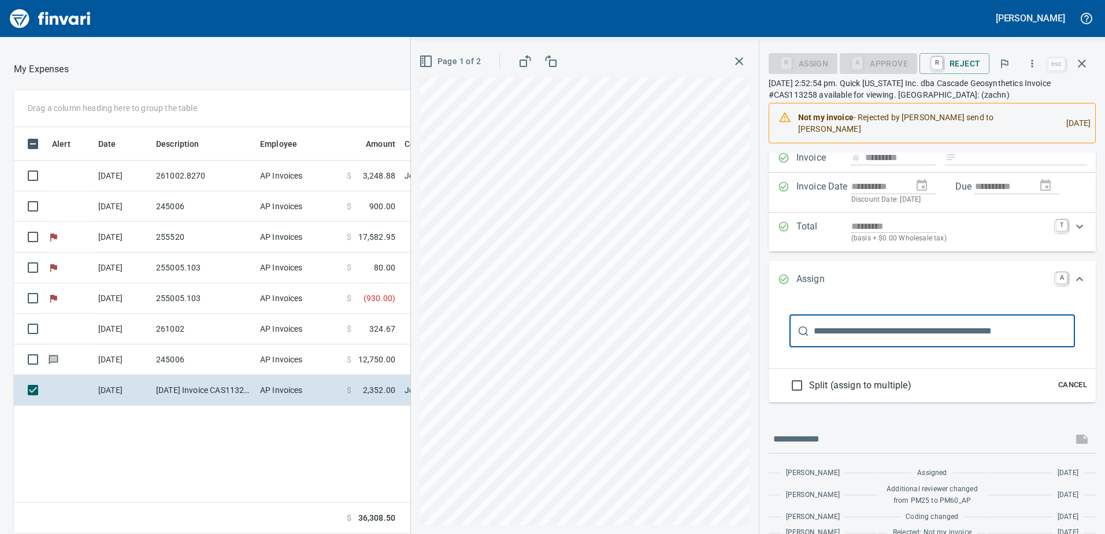
scroll to position [0, 0]
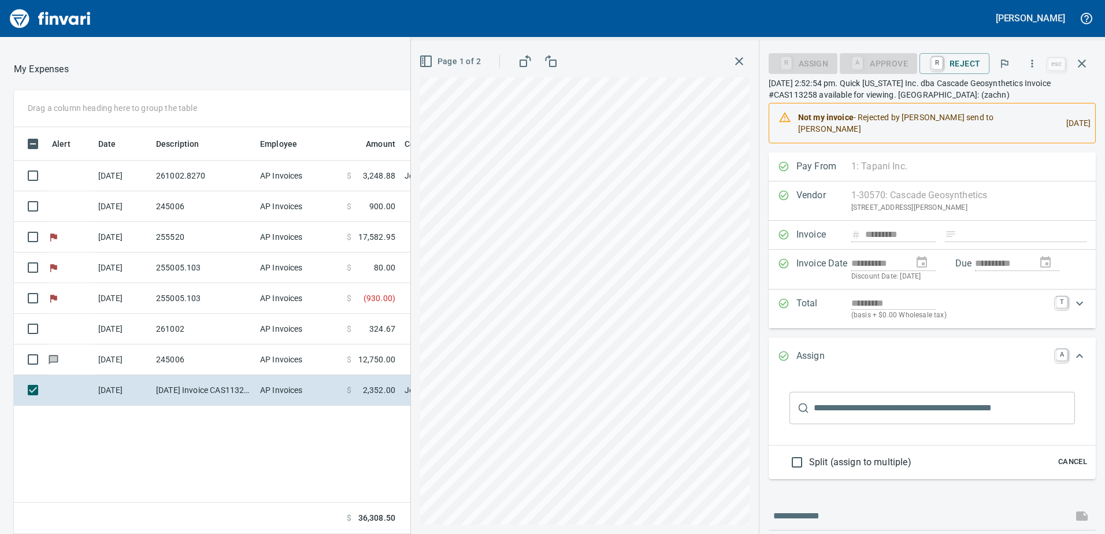
click at [726, 326] on div "Assign A" at bounding box center [932, 357] width 327 height 38
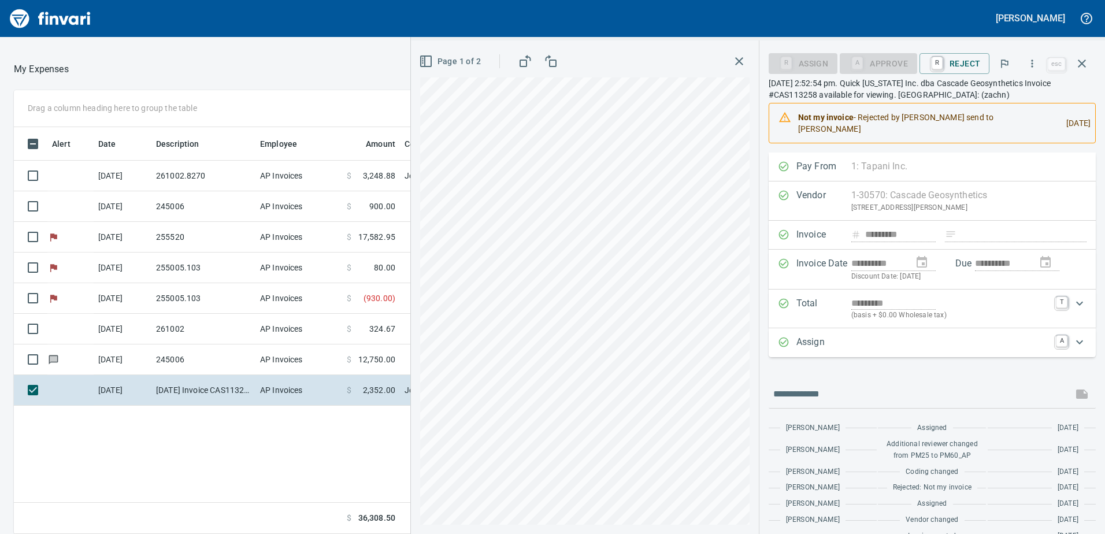
click at [726, 326] on icon "Expand" at bounding box center [1080, 342] width 14 height 14
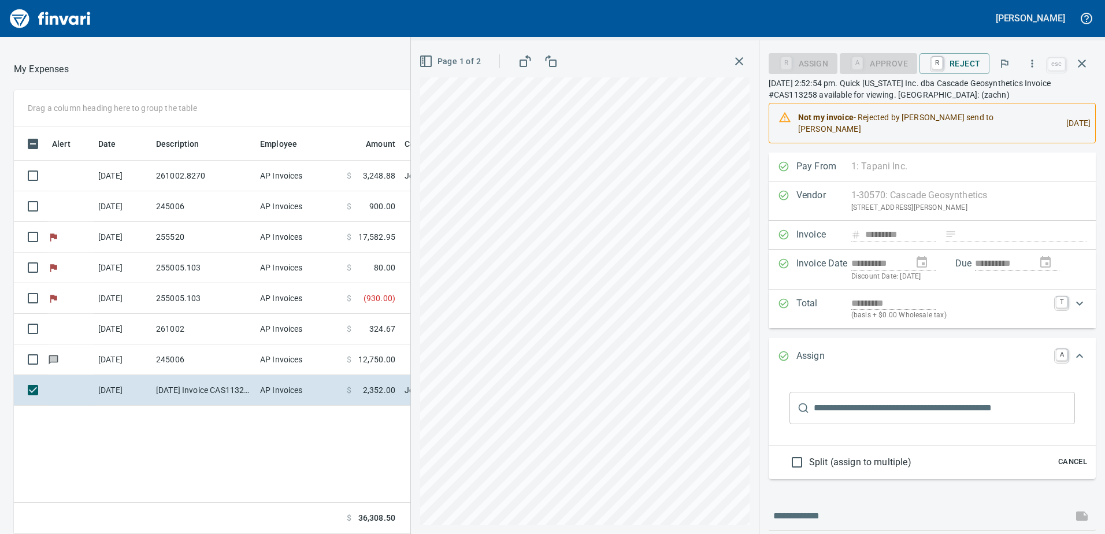
click at [726, 21] on div "[PERSON_NAME]" at bounding box center [552, 18] width 1105 height 37
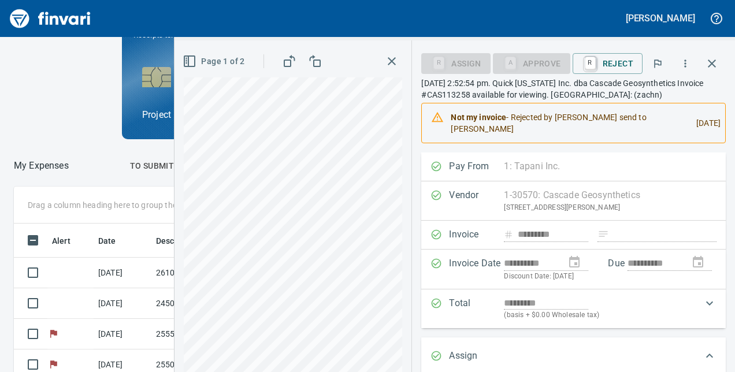
scroll to position [227, 392]
click at [713, 64] on icon "button" at bounding box center [712, 64] width 14 height 14
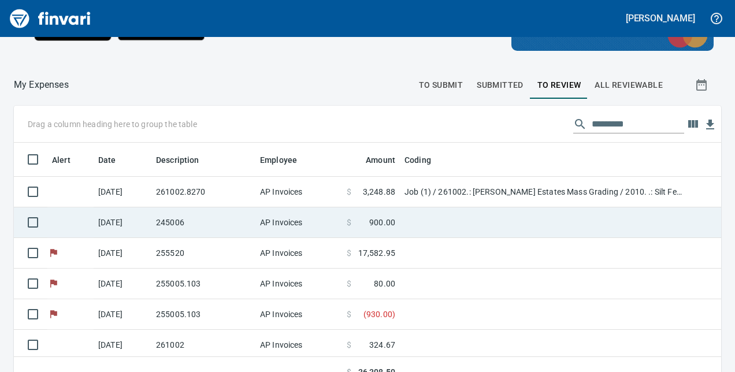
scroll to position [236, 681]
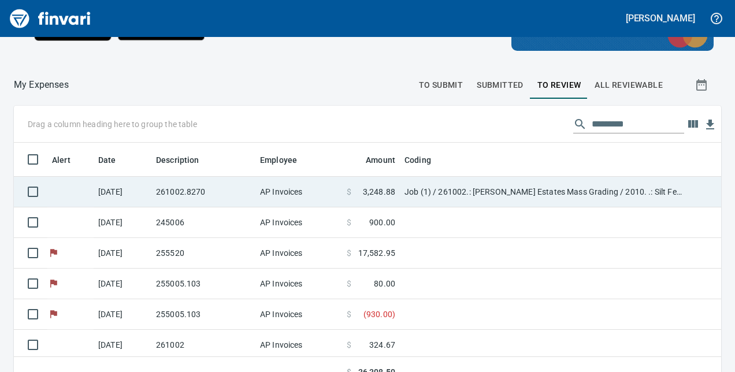
click at [186, 197] on td "261002.8270" at bounding box center [203, 192] width 104 height 31
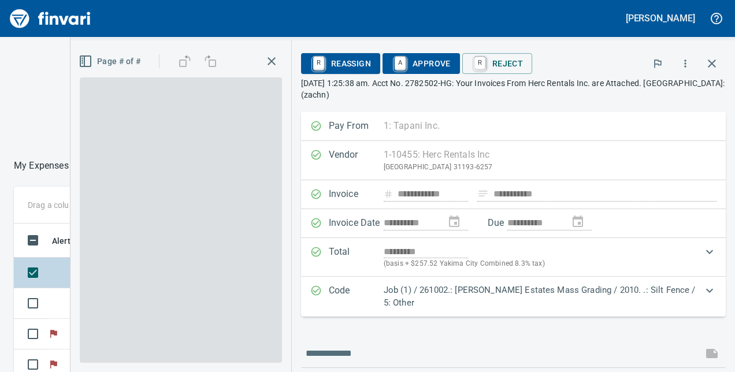
scroll to position [227, 392]
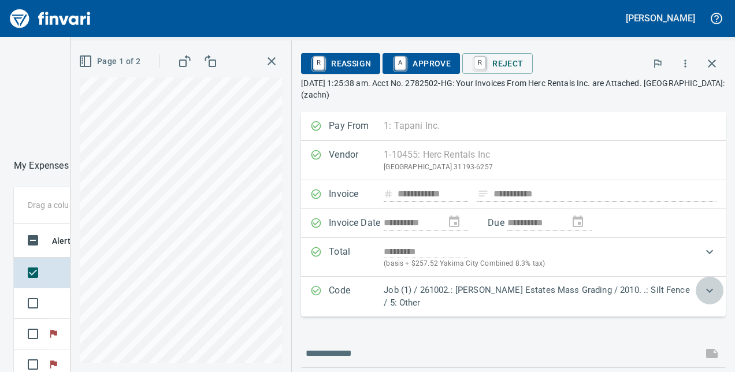
click at [703, 290] on icon "Expand" at bounding box center [710, 291] width 14 height 14
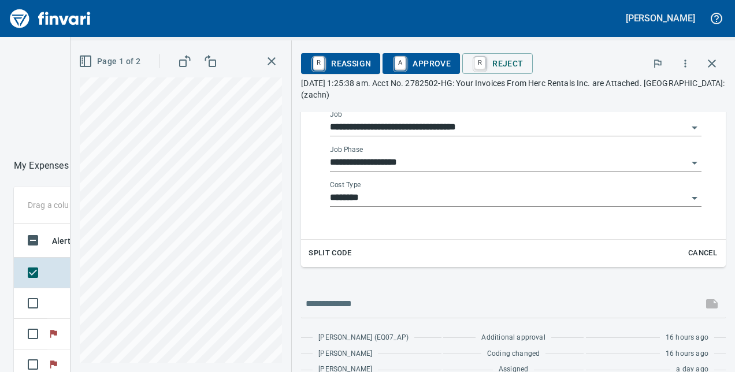
scroll to position [313, 0]
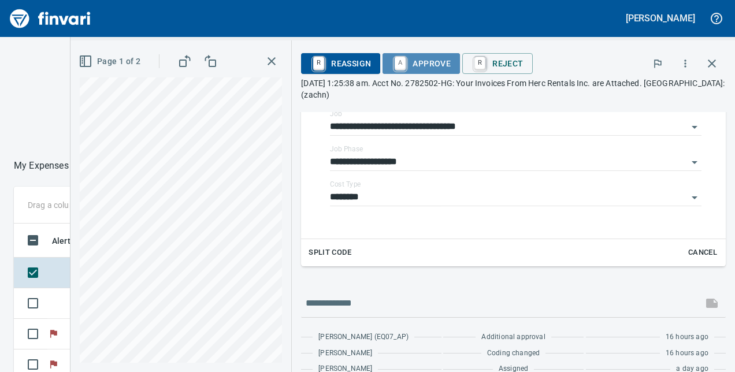
click at [413, 56] on span "A Approve" at bounding box center [421, 64] width 59 height 20
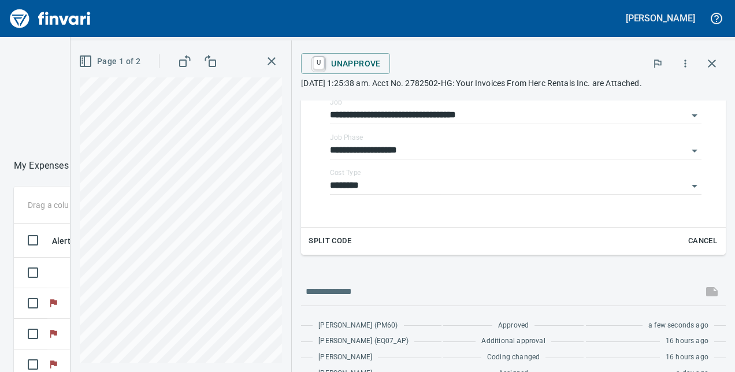
scroll to position [227, 392]
click at [712, 66] on icon "button" at bounding box center [712, 64] width 14 height 14
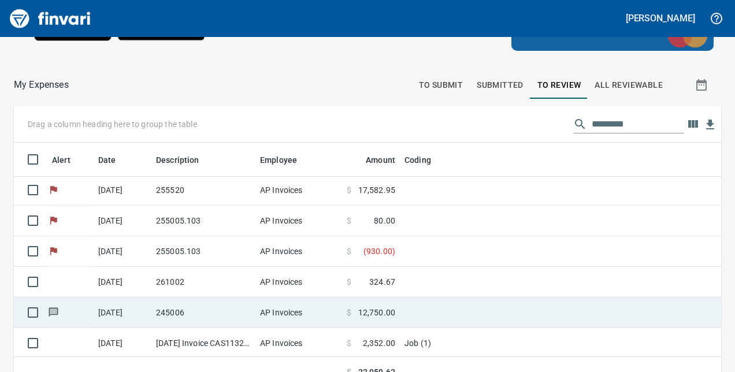
scroll to position [129, 0]
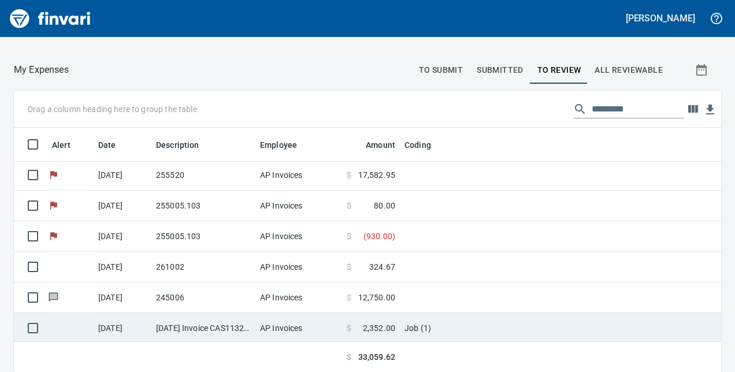
click at [170, 321] on td "[DATE] Invoice CAS113258 from Cascade Geosynthetics (1-30570)" at bounding box center [203, 328] width 104 height 31
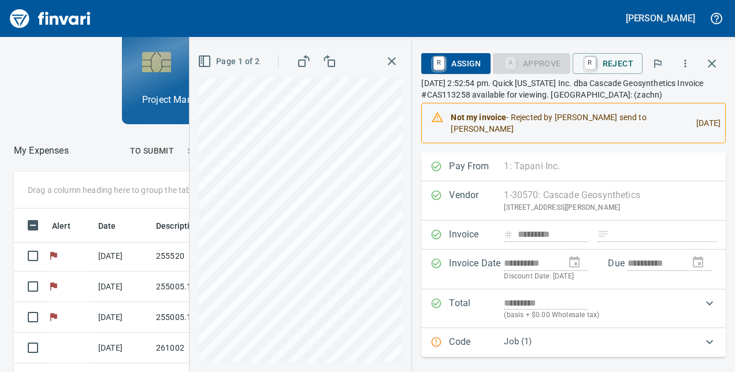
scroll to position [227, 392]
click at [710, 60] on icon "button" at bounding box center [712, 64] width 14 height 14
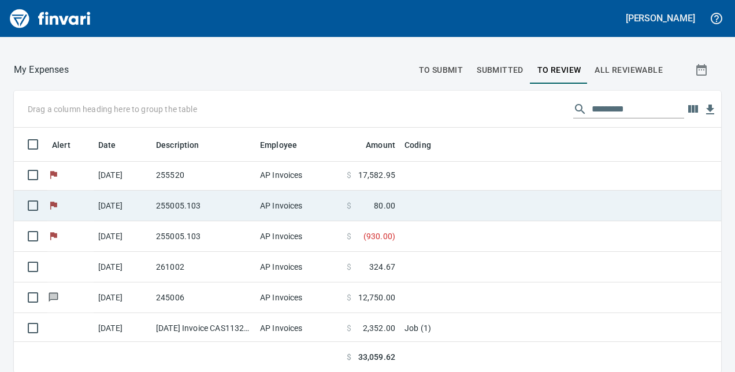
scroll to position [236, 681]
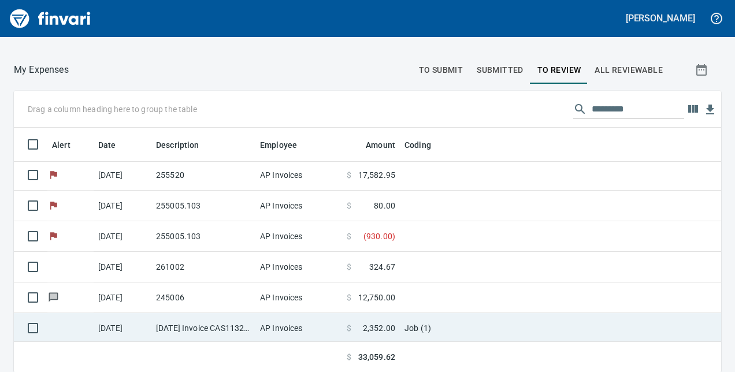
click at [220, 322] on td "[DATE] Invoice CAS113258 from Cascade Geosynthetics (1-30570)" at bounding box center [203, 328] width 104 height 31
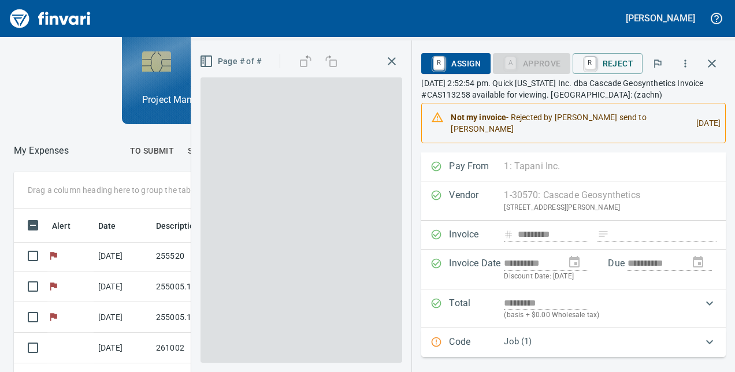
scroll to position [227, 392]
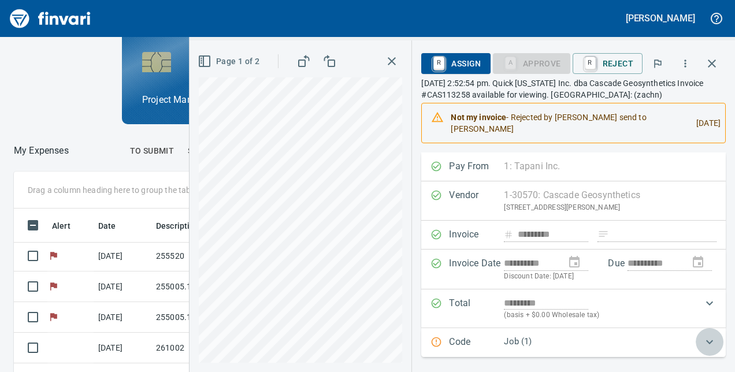
click at [706, 326] on icon "Expand" at bounding box center [709, 342] width 7 height 4
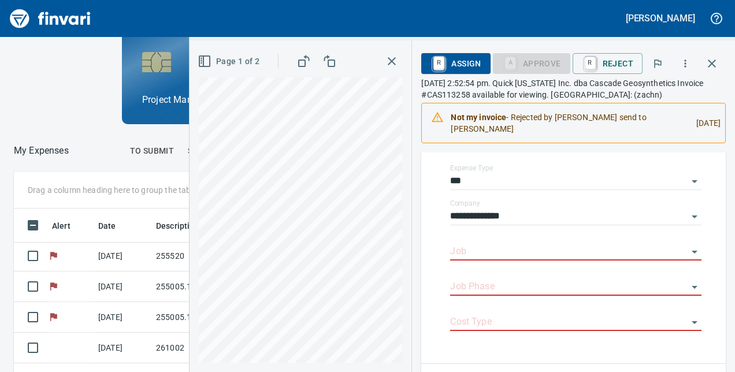
scroll to position [229, 0]
click at [608, 240] on div "Job" at bounding box center [575, 247] width 251 height 26
click at [688, 249] on icon "Open" at bounding box center [695, 251] width 14 height 14
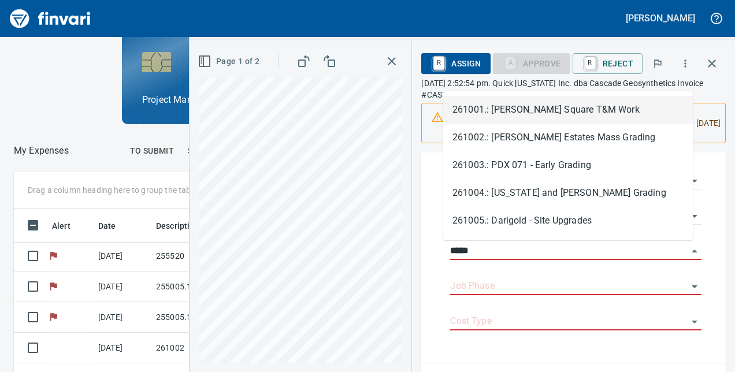
scroll to position [227, 392]
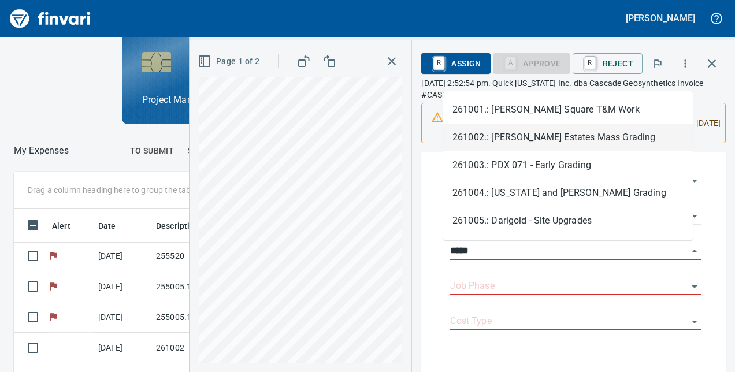
click at [527, 133] on li "261002.: [PERSON_NAME] Estates Mass Grading" at bounding box center [568, 138] width 250 height 28
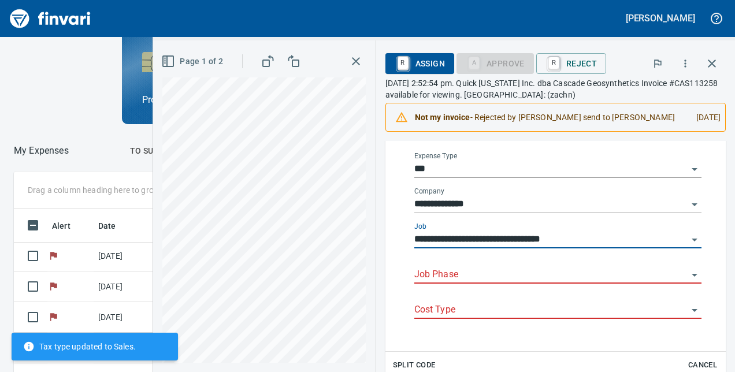
click at [689, 282] on icon "Open" at bounding box center [695, 275] width 14 height 14
type input "**********"
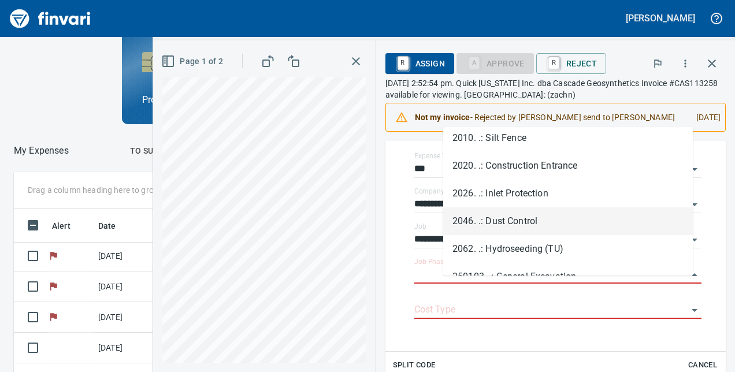
scroll to position [506, 0]
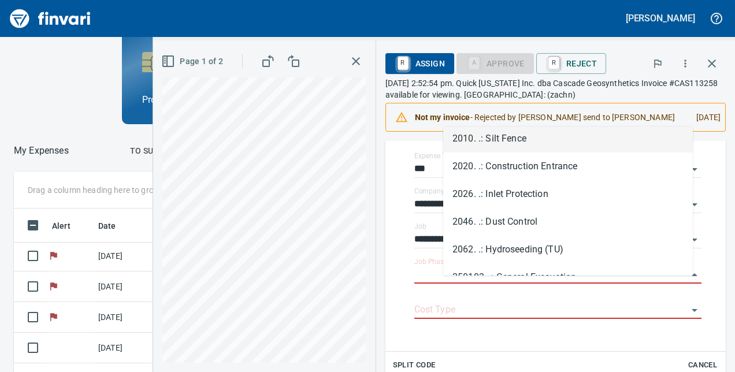
click at [533, 135] on li "2010. .: Silt Fence" at bounding box center [568, 139] width 250 height 28
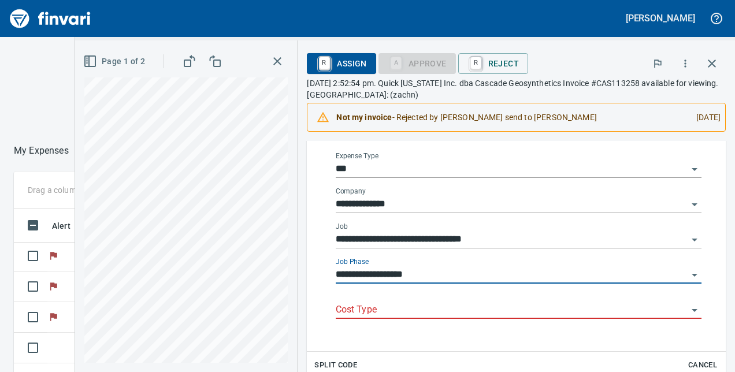
type input "**********"
click at [688, 310] on icon "Open" at bounding box center [695, 310] width 14 height 14
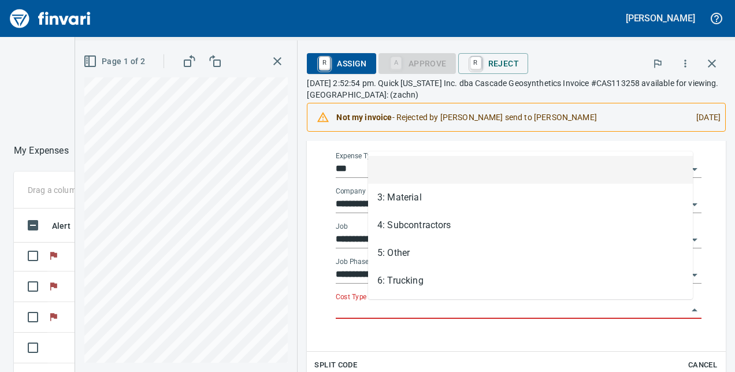
scroll to position [227, 392]
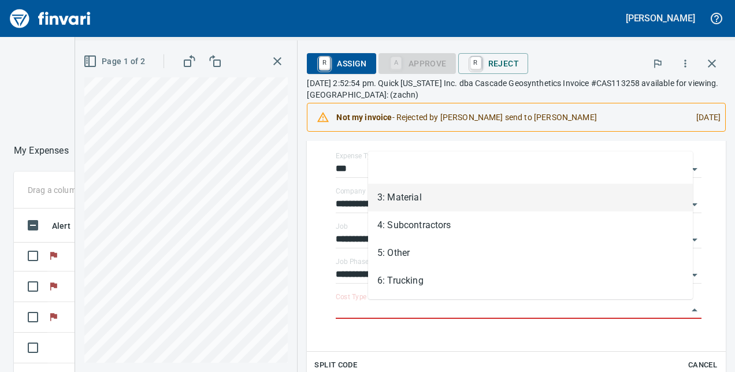
click at [501, 197] on li "3: Material" at bounding box center [530, 198] width 325 height 28
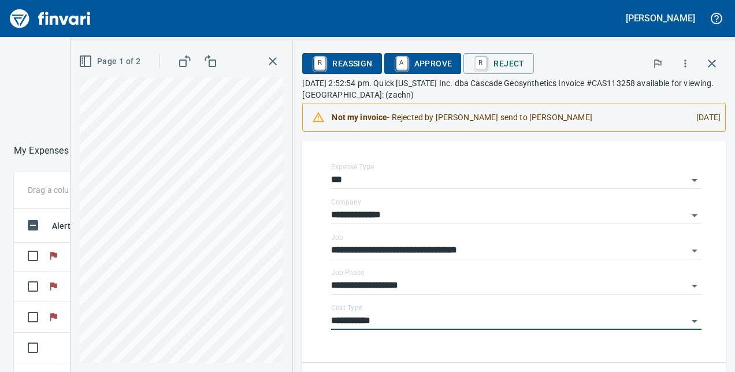
type input "**********"
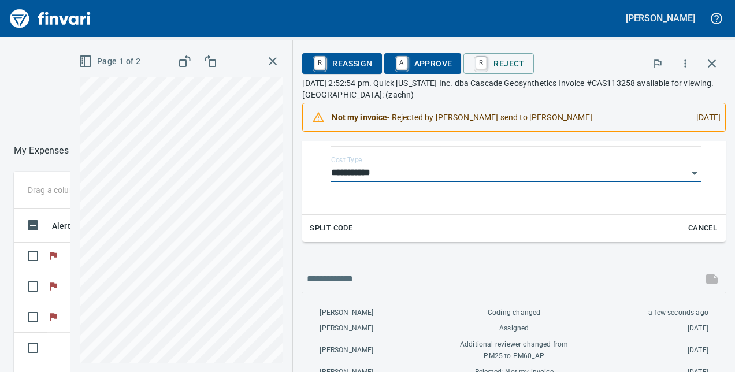
scroll to position [445, 0]
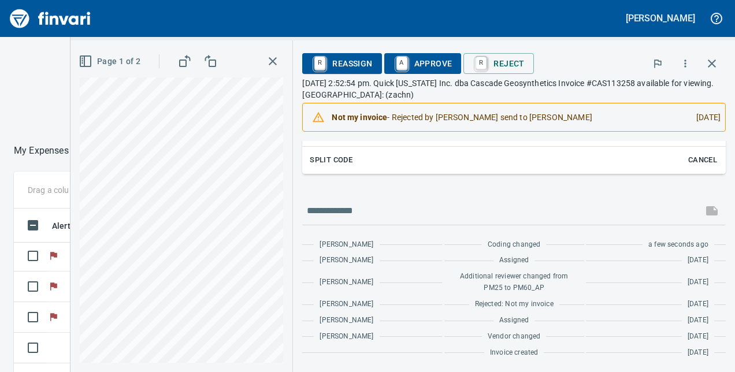
click at [421, 63] on span "A Approve" at bounding box center [423, 64] width 59 height 20
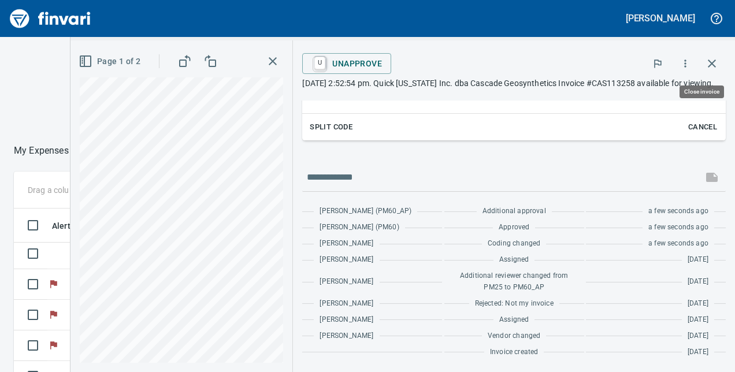
scroll to position [227, 392]
click at [713, 64] on icon "button" at bounding box center [712, 64] width 8 height 8
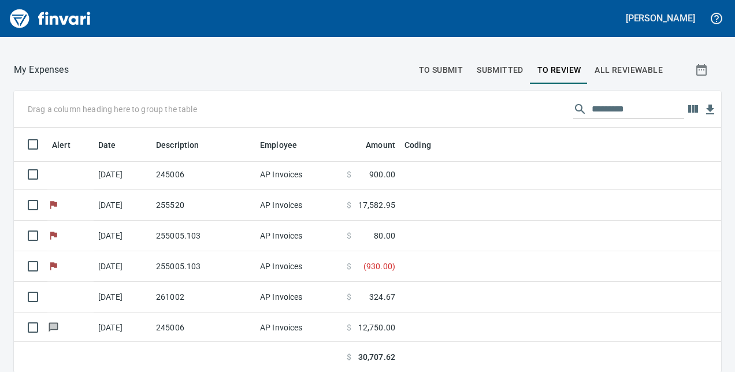
scroll to position [236, 681]
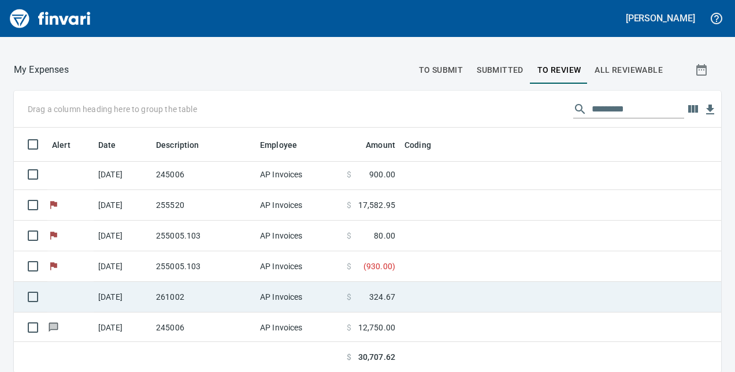
click at [255, 289] on td "AP Invoices" at bounding box center [298, 297] width 87 height 31
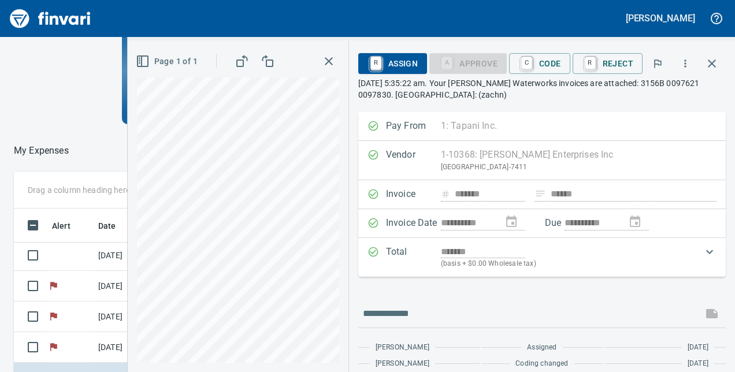
scroll to position [43, 0]
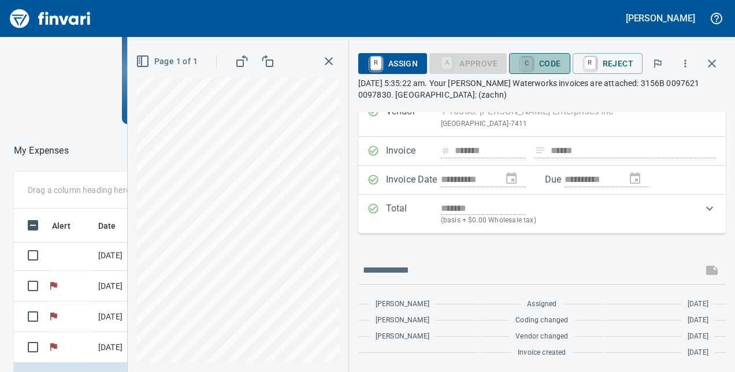
click at [531, 57] on link "C" at bounding box center [526, 63] width 11 height 13
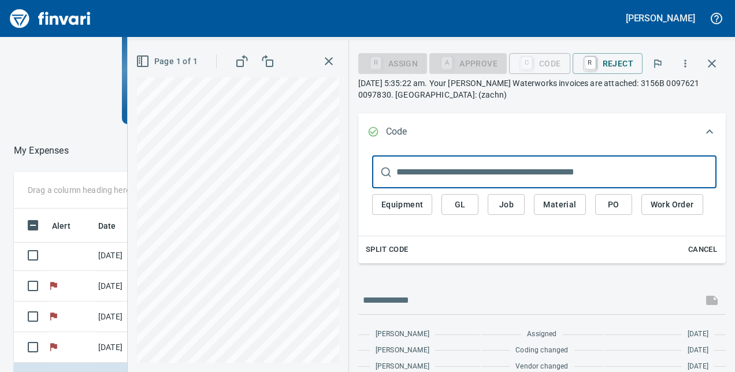
scroll to position [173, 0]
click at [506, 203] on span "Job" at bounding box center [506, 204] width 18 height 14
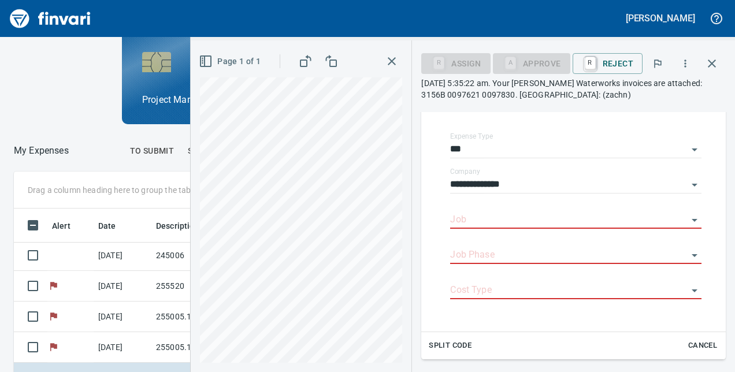
scroll to position [227, 392]
click at [711, 61] on icon "button" at bounding box center [712, 64] width 14 height 14
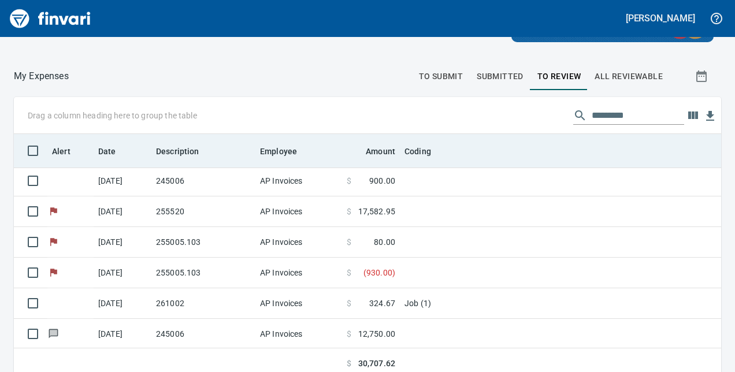
scroll to position [236, 681]
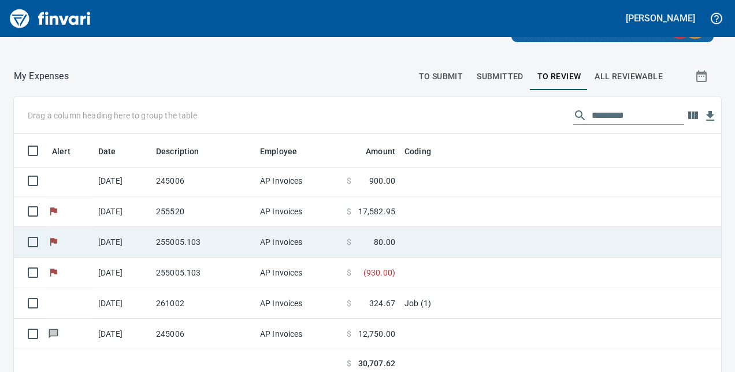
click at [228, 245] on td "255005.103" at bounding box center [203, 242] width 104 height 31
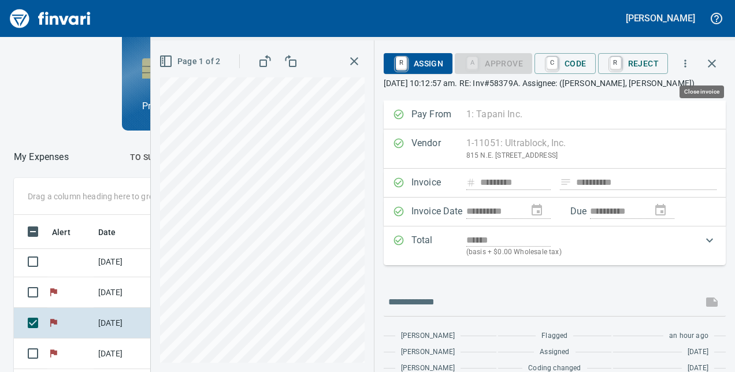
scroll to position [227, 392]
click at [713, 64] on icon "button" at bounding box center [712, 64] width 8 height 8
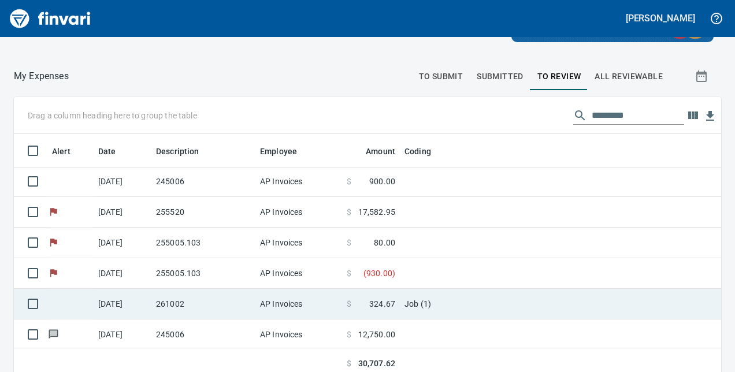
scroll to position [2, 0]
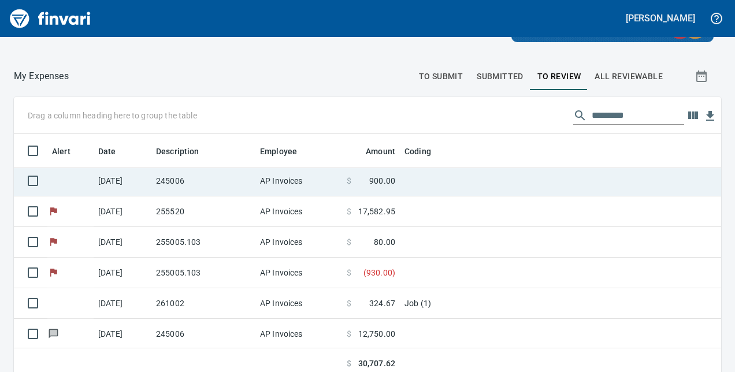
click at [138, 178] on td "[DATE]" at bounding box center [123, 181] width 58 height 31
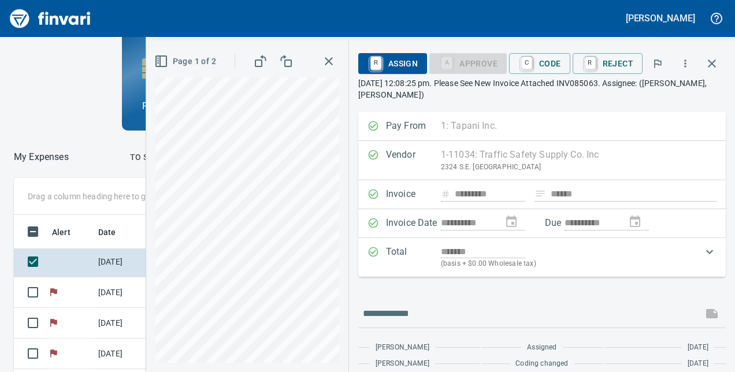
scroll to position [227, 392]
click at [709, 62] on icon "button" at bounding box center [712, 64] width 14 height 14
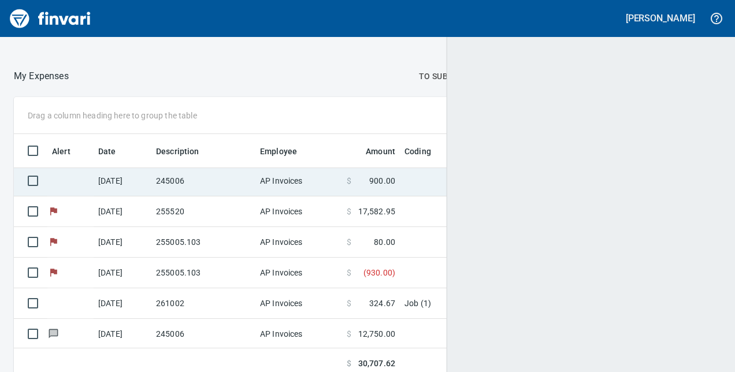
scroll to position [236, 681]
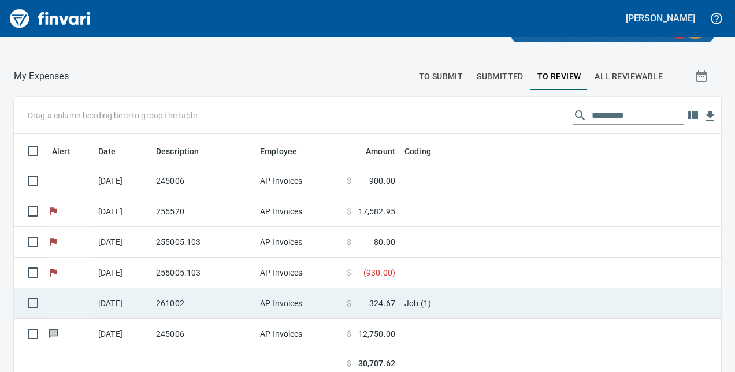
click at [160, 301] on td "261002" at bounding box center [203, 303] width 104 height 31
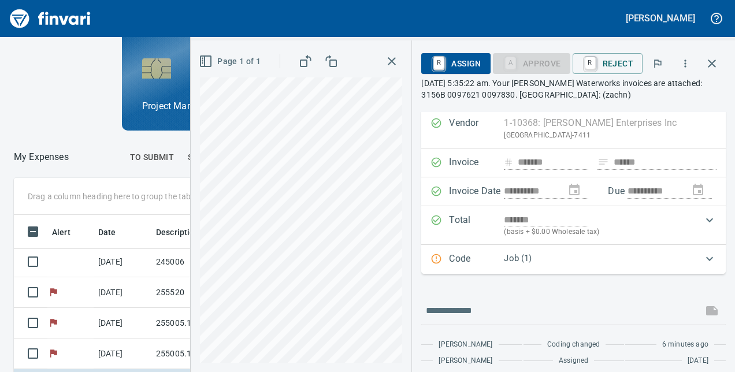
scroll to position [14, 0]
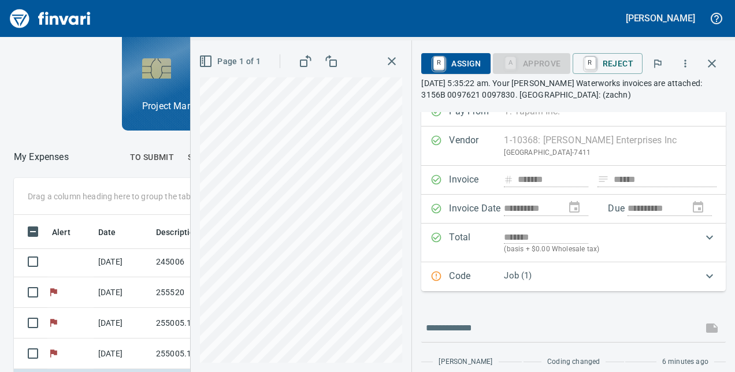
click at [706, 276] on icon "Expand" at bounding box center [709, 276] width 7 height 4
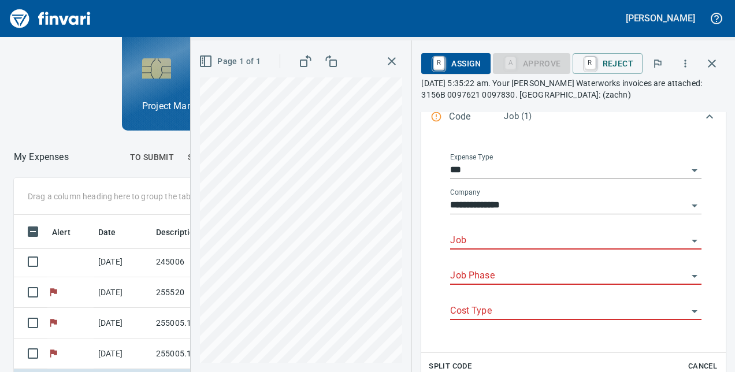
scroll to position [227, 392]
click at [522, 244] on input "Job" at bounding box center [569, 241] width 238 height 16
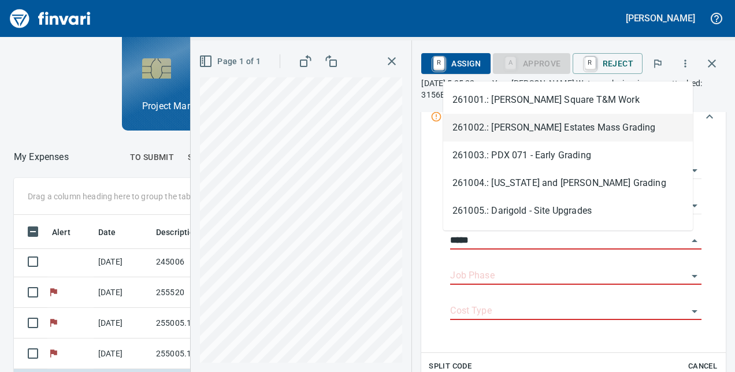
click at [527, 126] on li "261002.: [PERSON_NAME] Estates Mass Grading" at bounding box center [568, 128] width 250 height 28
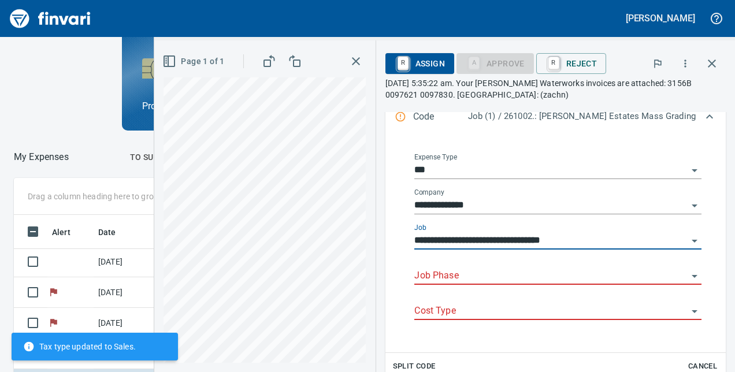
type input "**********"
click at [511, 279] on input "Job Phase" at bounding box center [550, 276] width 273 height 16
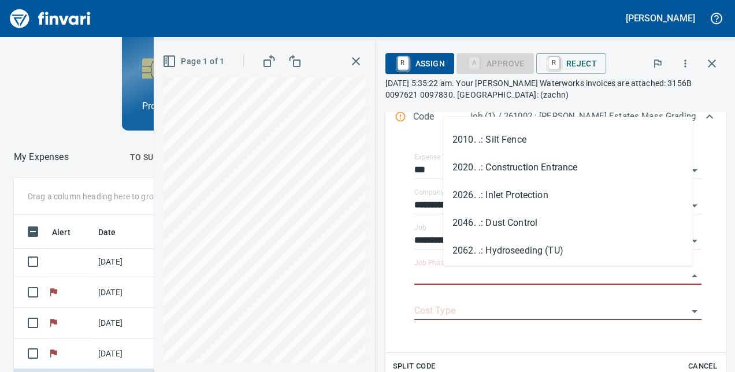
scroll to position [554, 0]
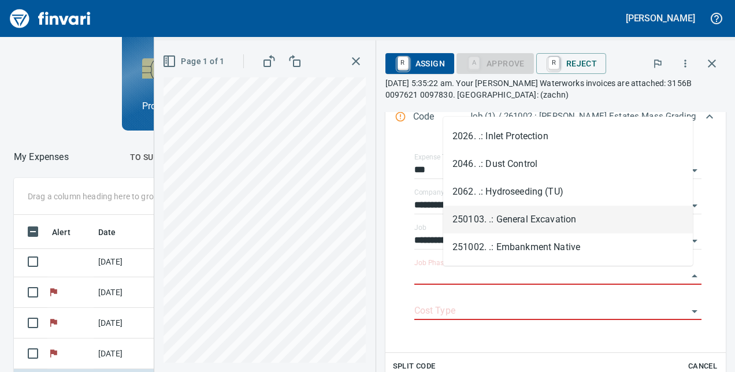
click at [573, 221] on li "250103. .: General Excavation" at bounding box center [568, 220] width 250 height 28
type input "**********"
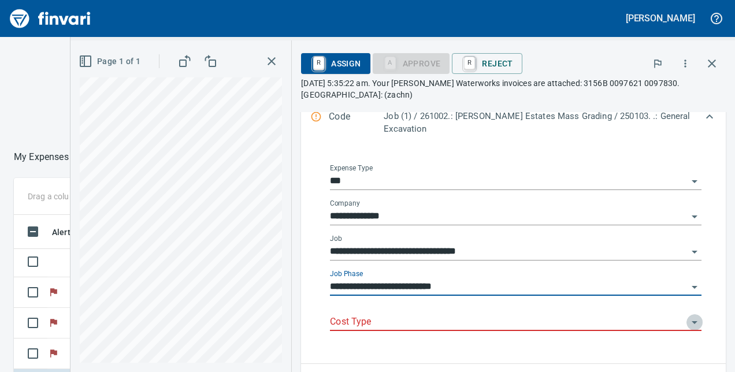
click at [688, 322] on icon "Open" at bounding box center [695, 323] width 14 height 14
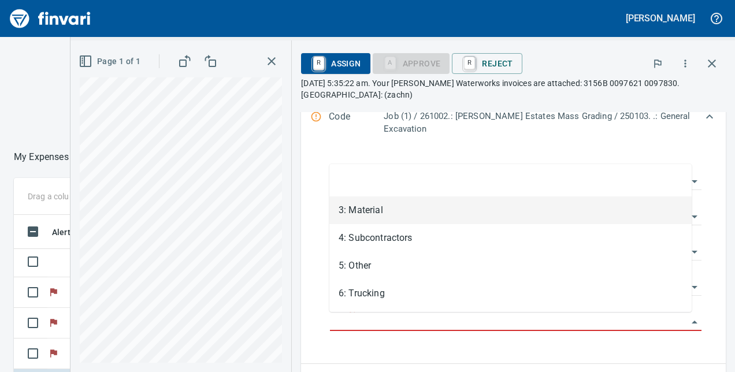
click at [463, 216] on li "3: Material" at bounding box center [510, 211] width 362 height 28
type input "**********"
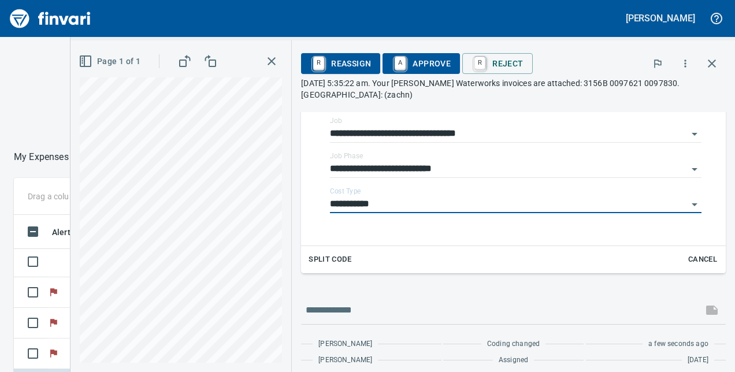
scroll to position [288, 0]
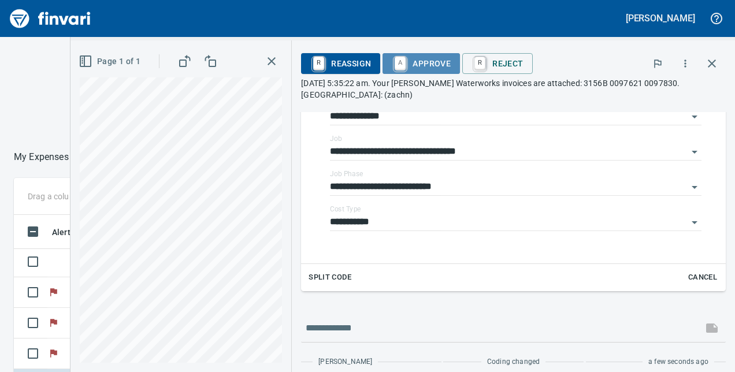
click at [424, 59] on span "A Approve" at bounding box center [421, 64] width 59 height 20
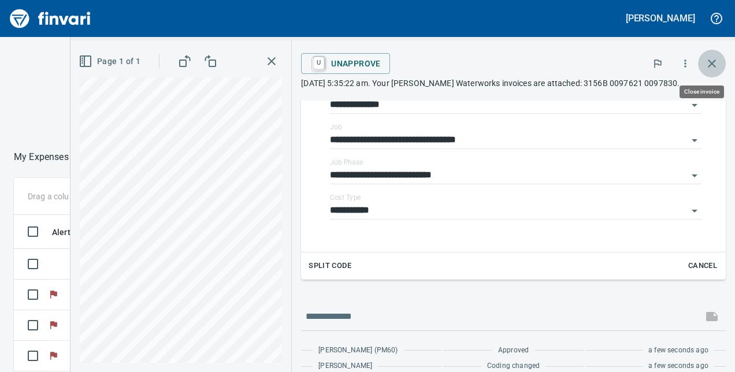
click at [715, 66] on icon "button" at bounding box center [712, 64] width 8 height 8
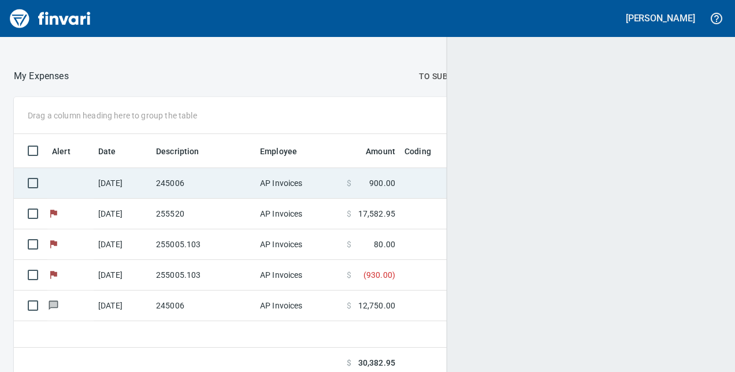
scroll to position [236, 689]
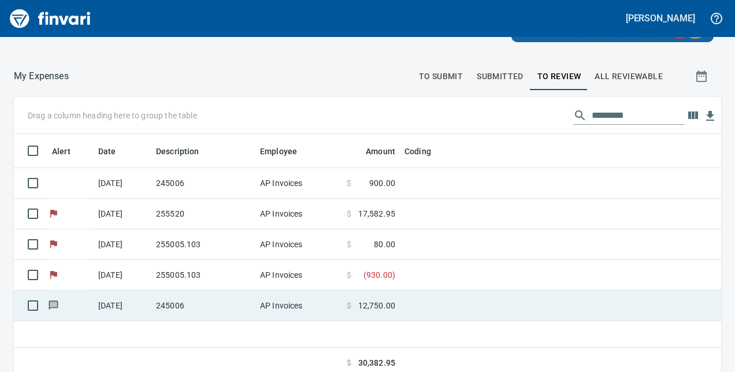
click at [216, 299] on td "245006" at bounding box center [203, 306] width 104 height 31
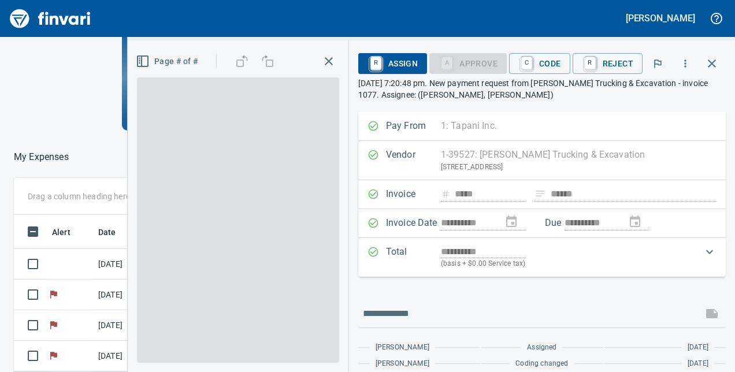
scroll to position [227, 401]
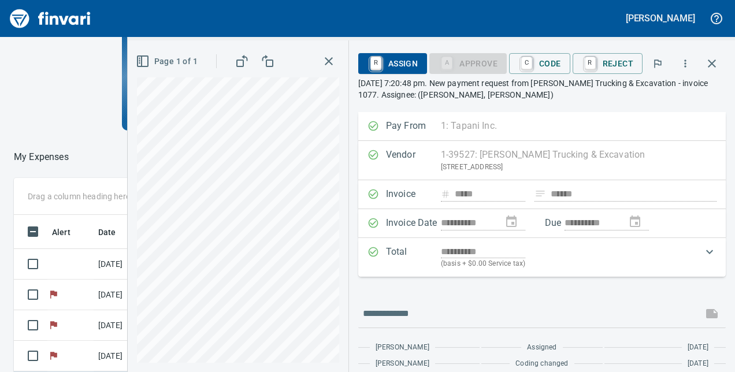
click at [329, 65] on icon "button" at bounding box center [329, 61] width 14 height 14
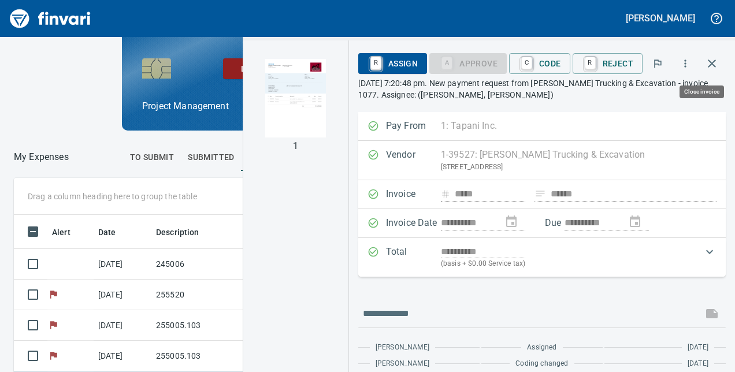
click at [712, 63] on icon "button" at bounding box center [712, 64] width 8 height 8
